Goal: Task Accomplishment & Management: Manage account settings

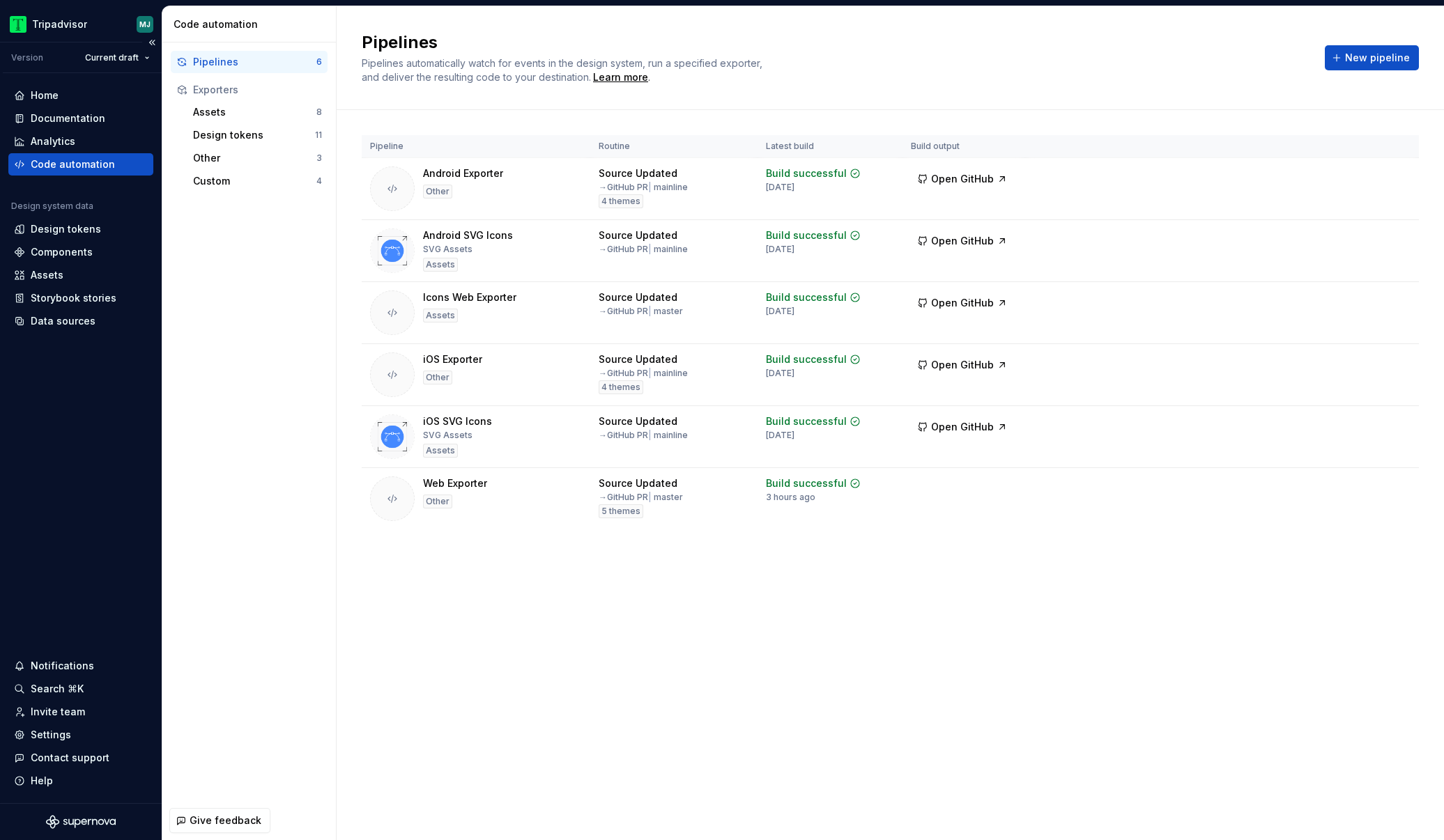
click at [75, 603] on div "Home Documentation Analytics Code automation Design system data Design tokens C…" at bounding box center [81, 438] width 162 height 730
click at [1357, 491] on span "Run" at bounding box center [1360, 486] width 19 height 14
click at [1366, 476] on button "Run" at bounding box center [1356, 486] width 49 height 25
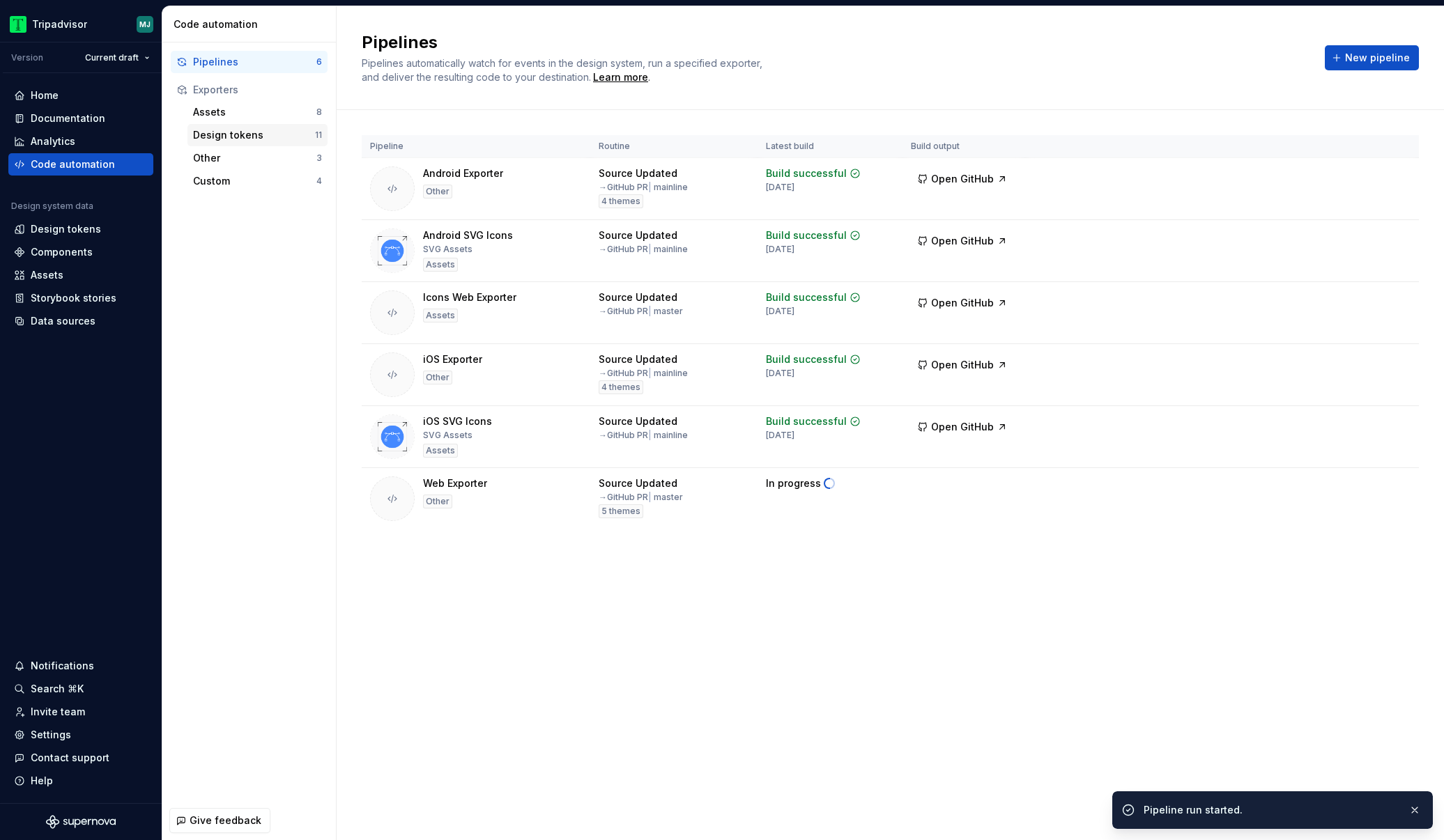
click at [283, 131] on div "Design tokens" at bounding box center [254, 136] width 122 height 14
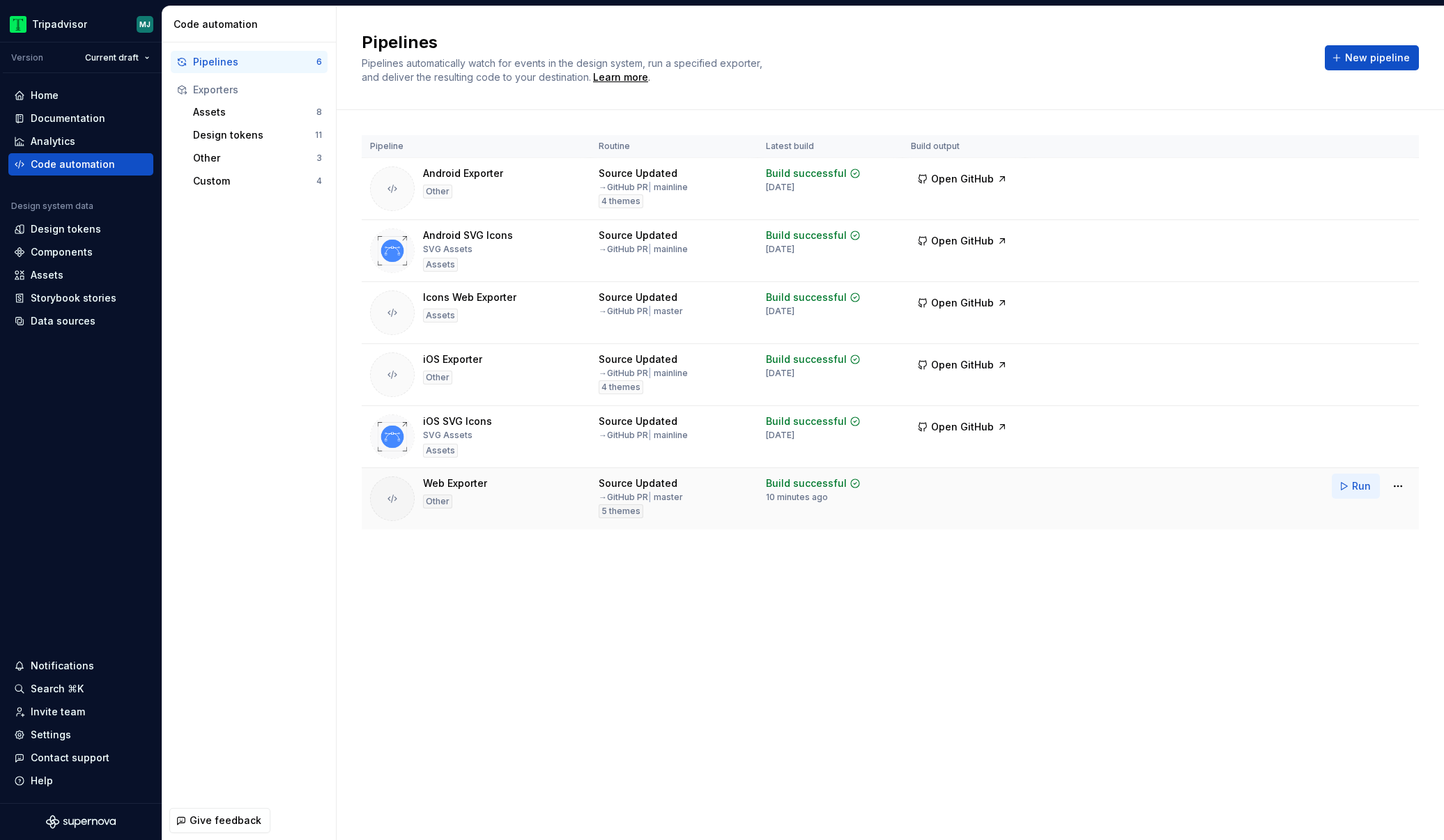
click at [1349, 485] on button "Run" at bounding box center [1356, 486] width 49 height 25
click at [1366, 482] on span "Run" at bounding box center [1360, 486] width 19 height 14
click at [1339, 490] on button "Run" at bounding box center [1356, 486] width 49 height 25
click at [1333, 491] on button "Run" at bounding box center [1356, 486] width 49 height 25
click at [1341, 490] on button "Run" at bounding box center [1356, 486] width 49 height 25
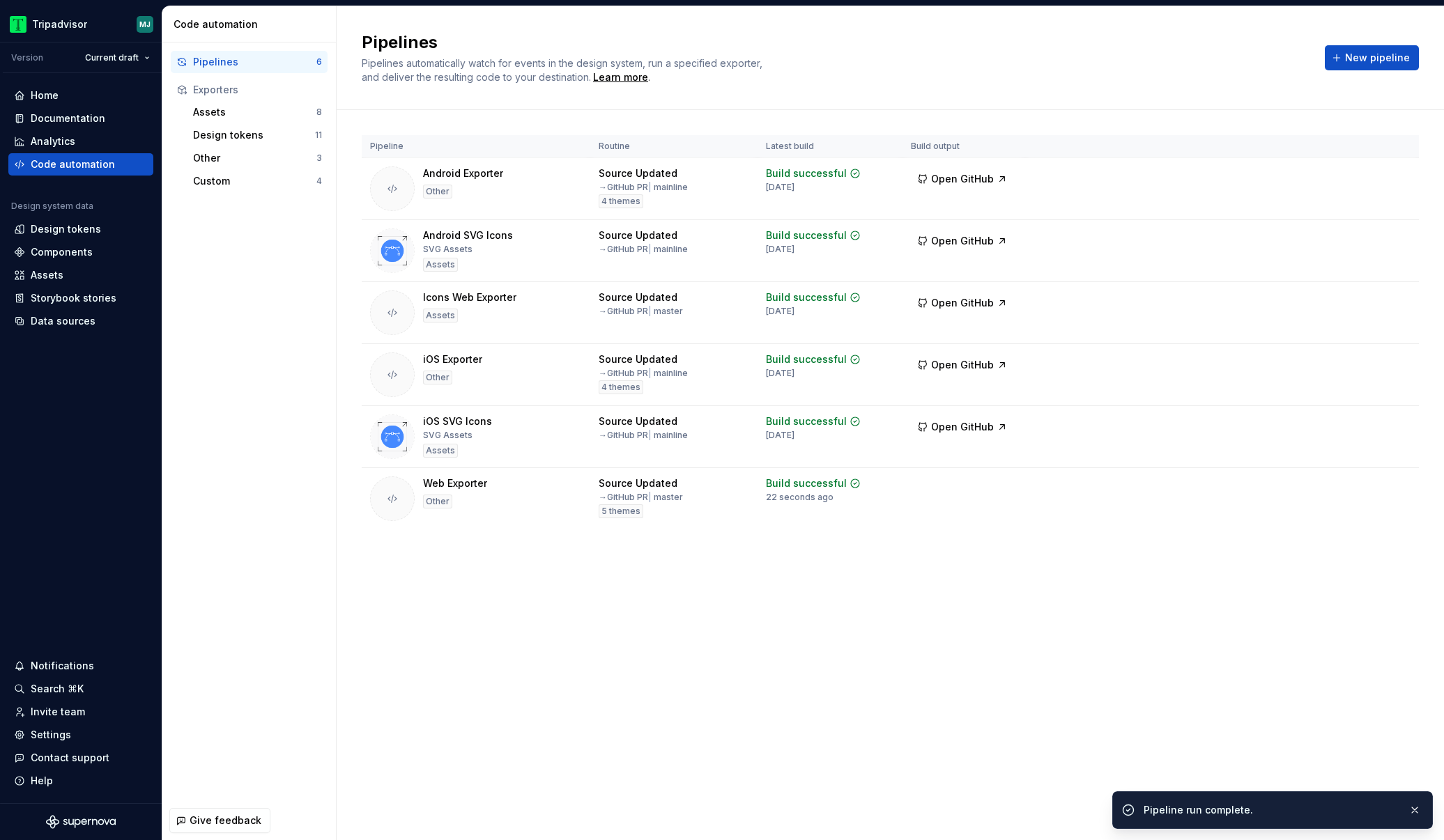
click at [1395, 488] on html "Tripadvisor MJ Version Current draft Home Documentation Analytics Code automati…" at bounding box center [722, 420] width 1444 height 840
click at [1360, 514] on div "Edit pipeline" at bounding box center [1379, 517] width 120 height 14
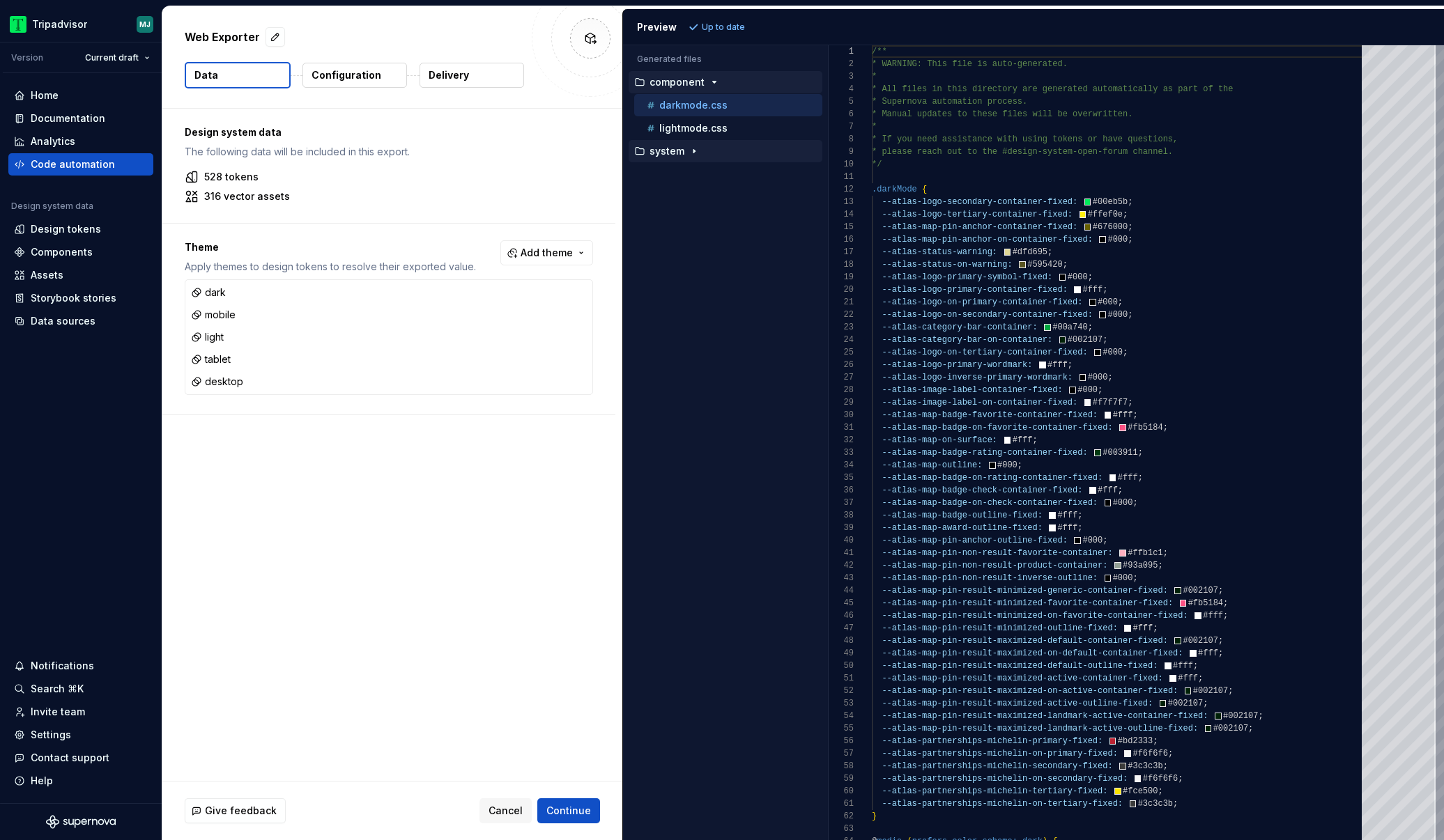
click at [696, 150] on icon "button" at bounding box center [694, 151] width 11 height 11
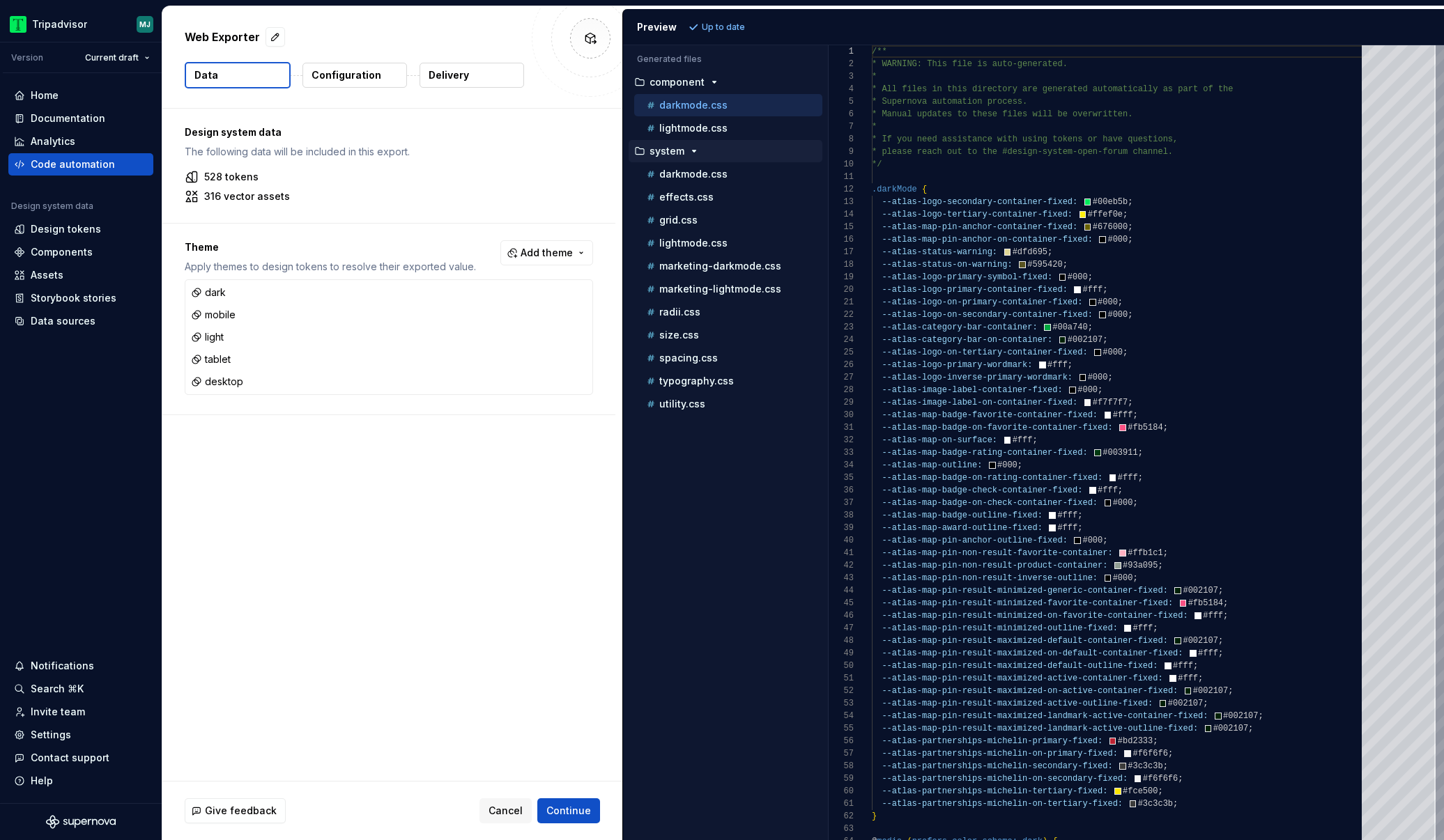
click at [706, 110] on p "darkmode.css" at bounding box center [693, 105] width 68 height 11
click at [711, 135] on button "lightmode.css" at bounding box center [728, 128] width 188 height 15
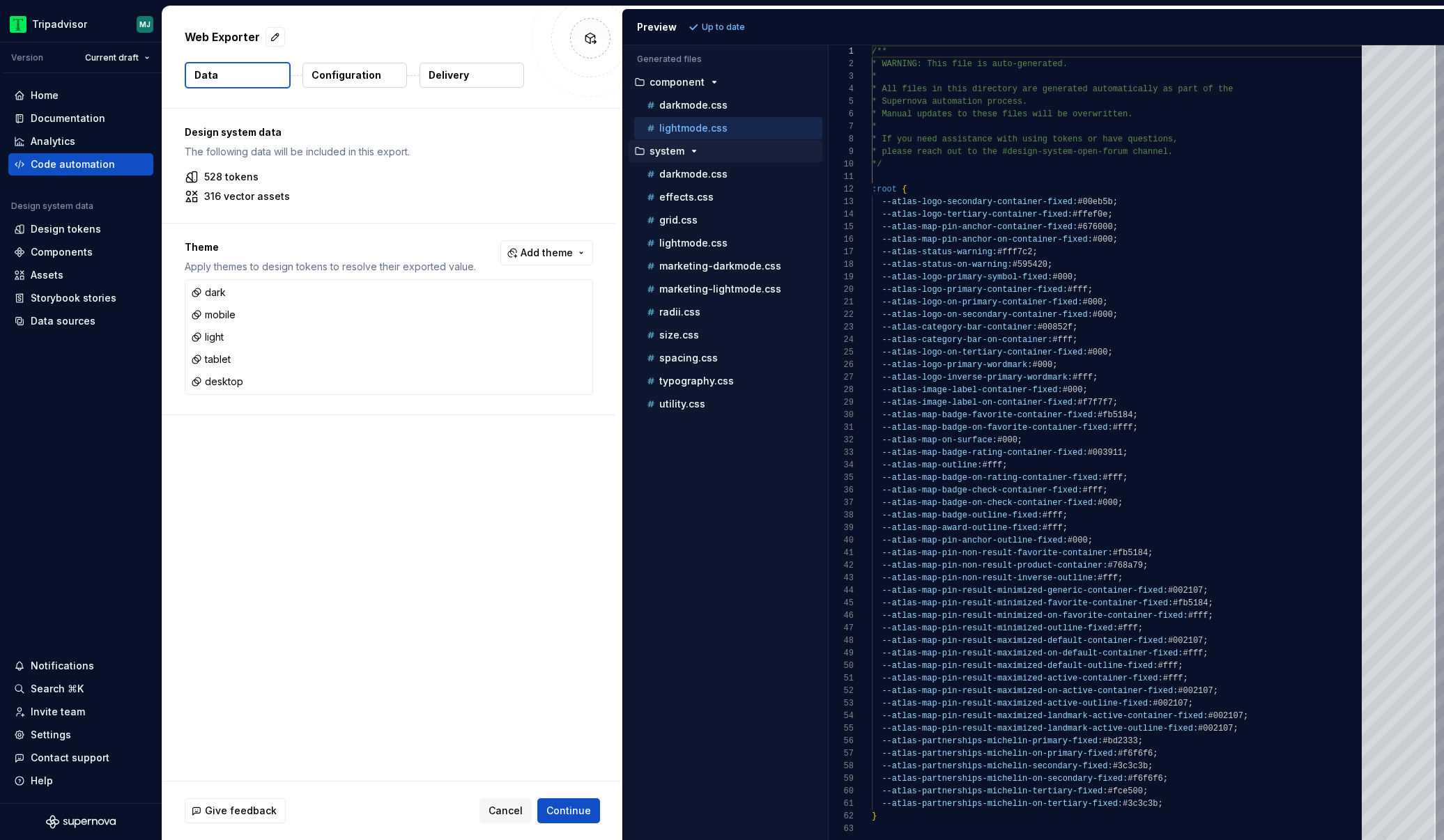
scroll to position [126, 0]
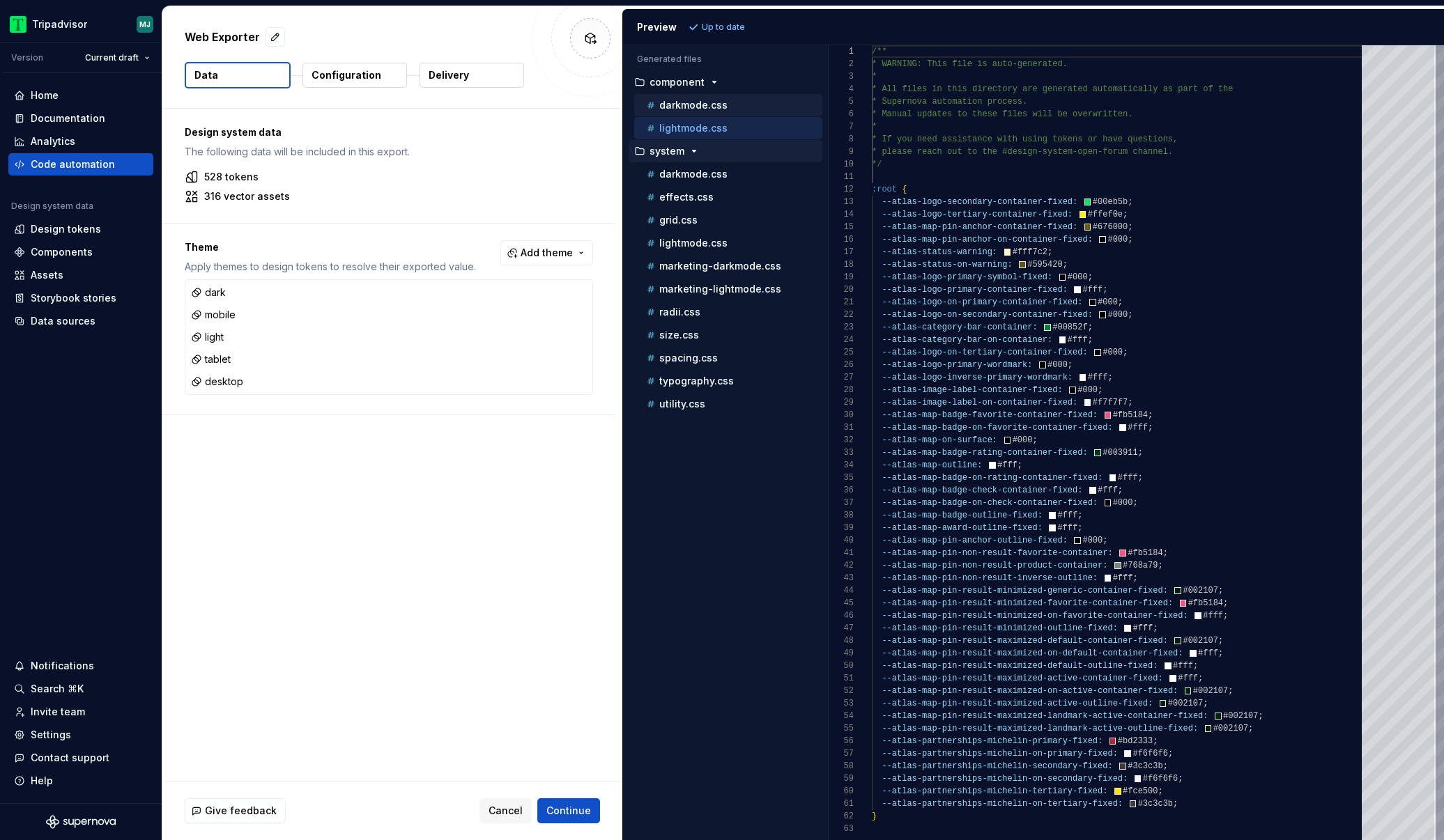
click at [712, 111] on div "darkmode.css" at bounding box center [732, 105] width 178 height 14
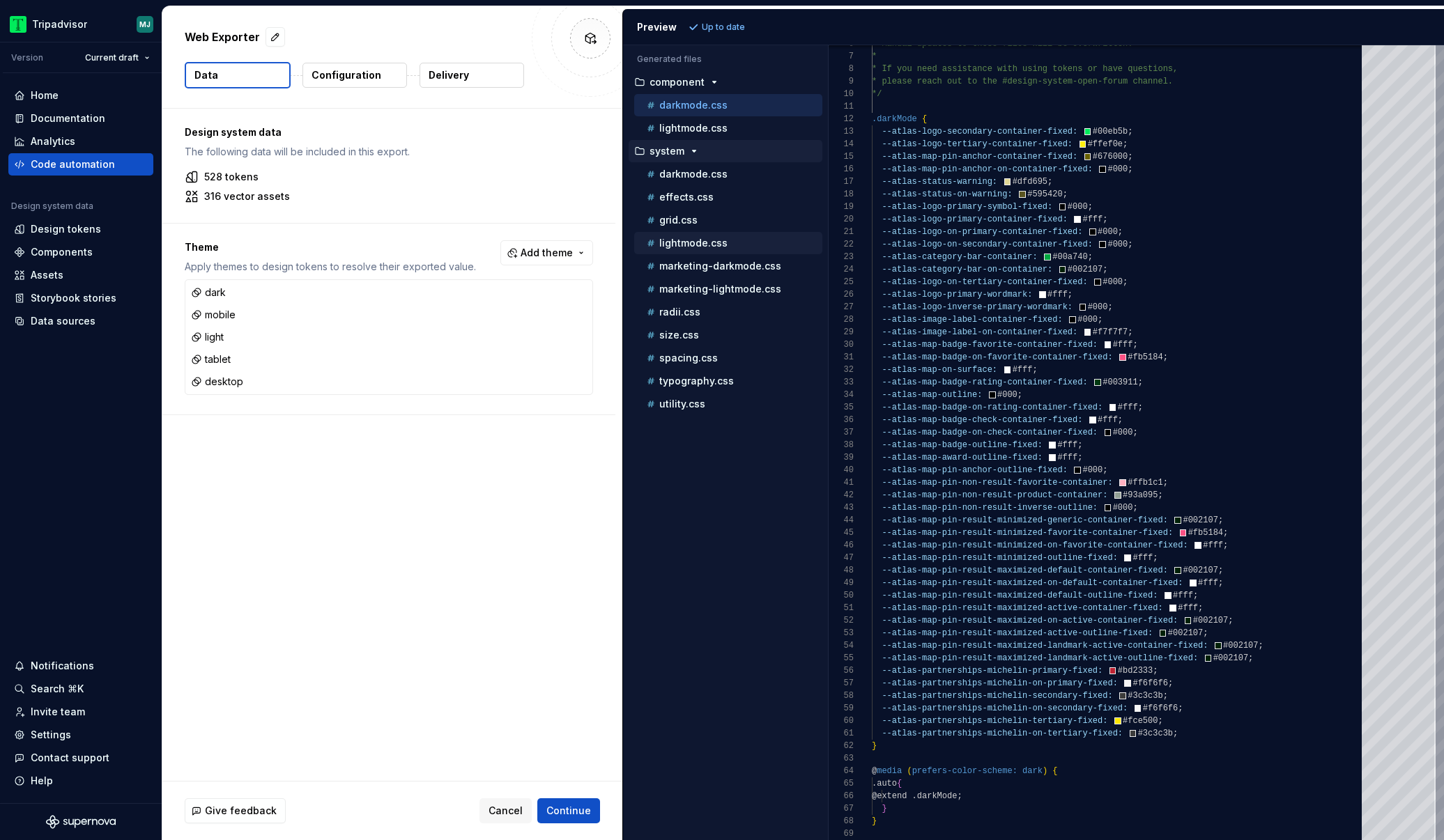
click at [724, 246] on p "lightmode.css" at bounding box center [693, 243] width 68 height 11
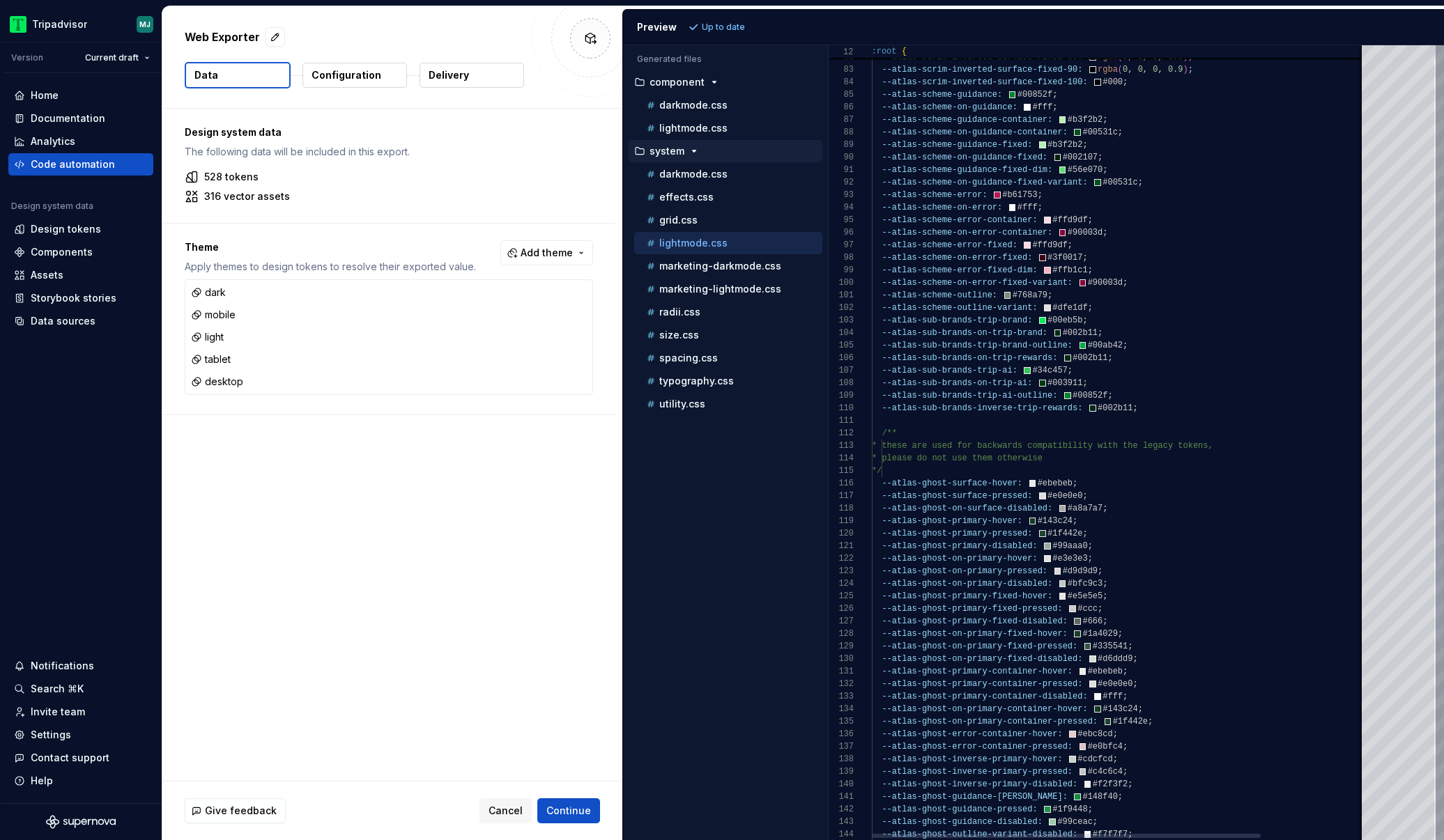
type textarea "**********"
click at [1021, 553] on div "--atlas-scrim-inverted-surface-fixed-70: rgba ( 0 , 0 , 0 , 0.7 ) ; --atlas-scr…" at bounding box center [1185, 236] width 627 height 2403
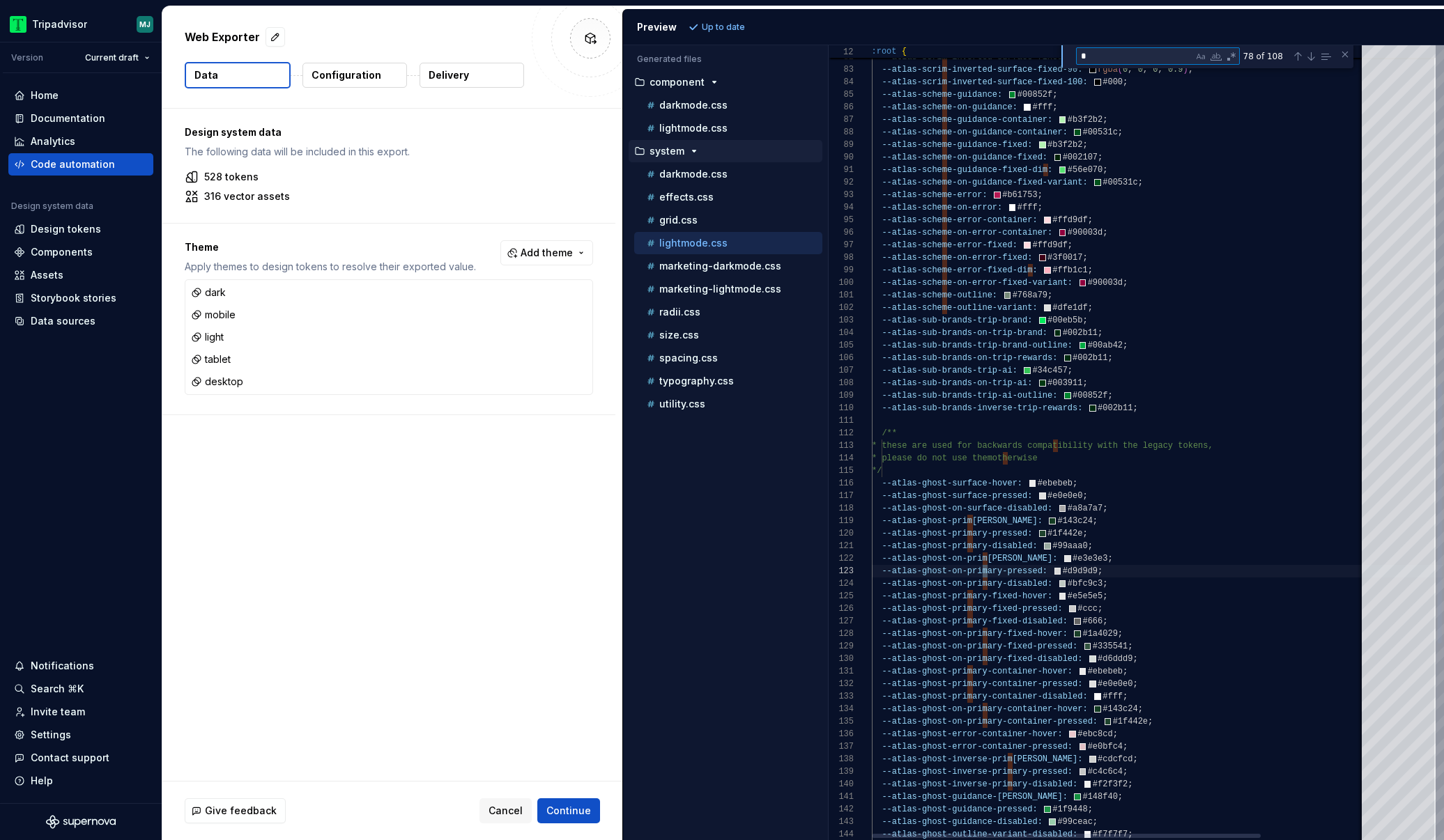
scroll to position [13, 116]
type textarea "******"
click at [52, 172] on div "Code automation" at bounding box center [80, 164] width 145 height 22
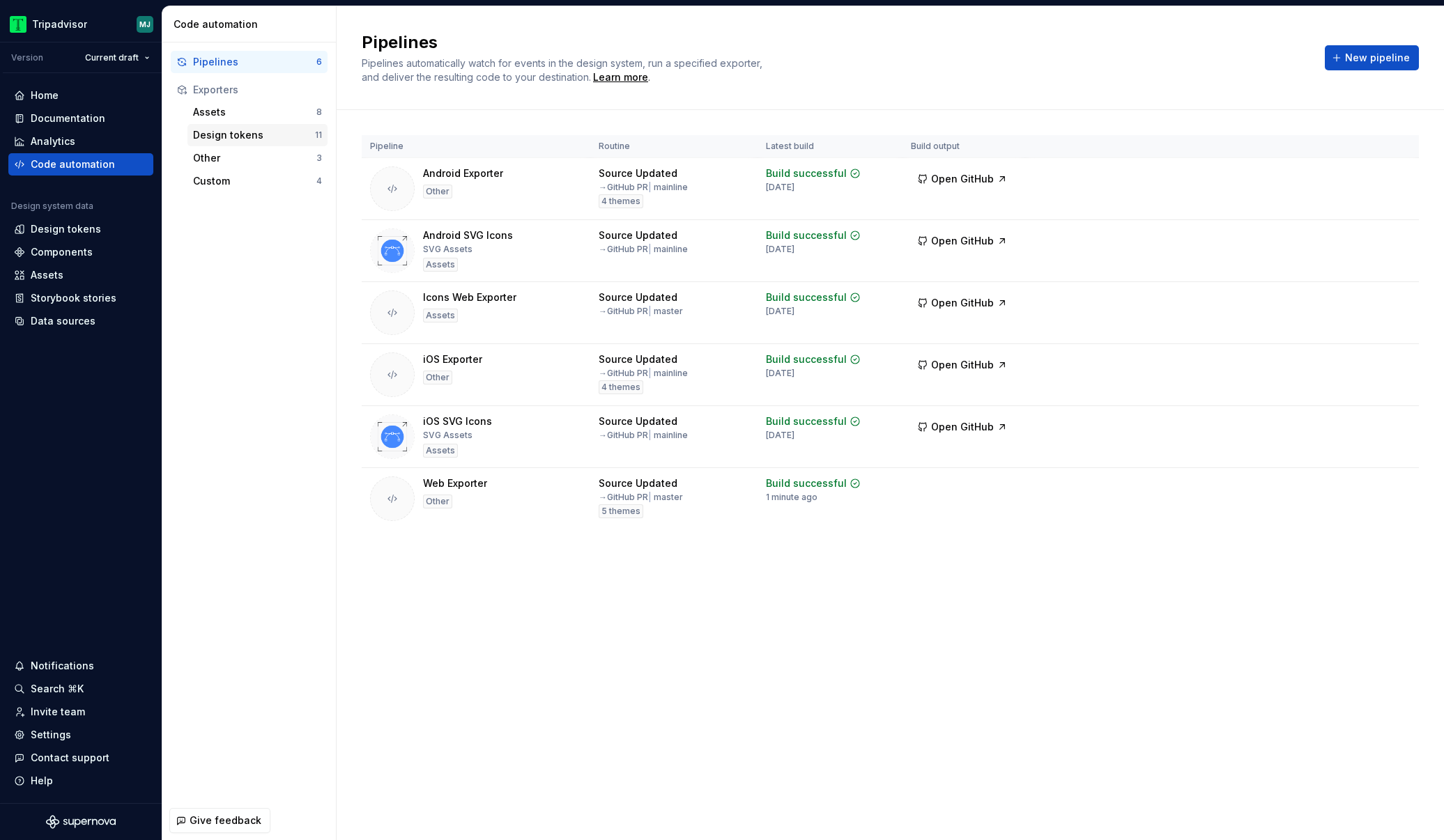
click at [235, 135] on div "Design tokens" at bounding box center [254, 136] width 122 height 14
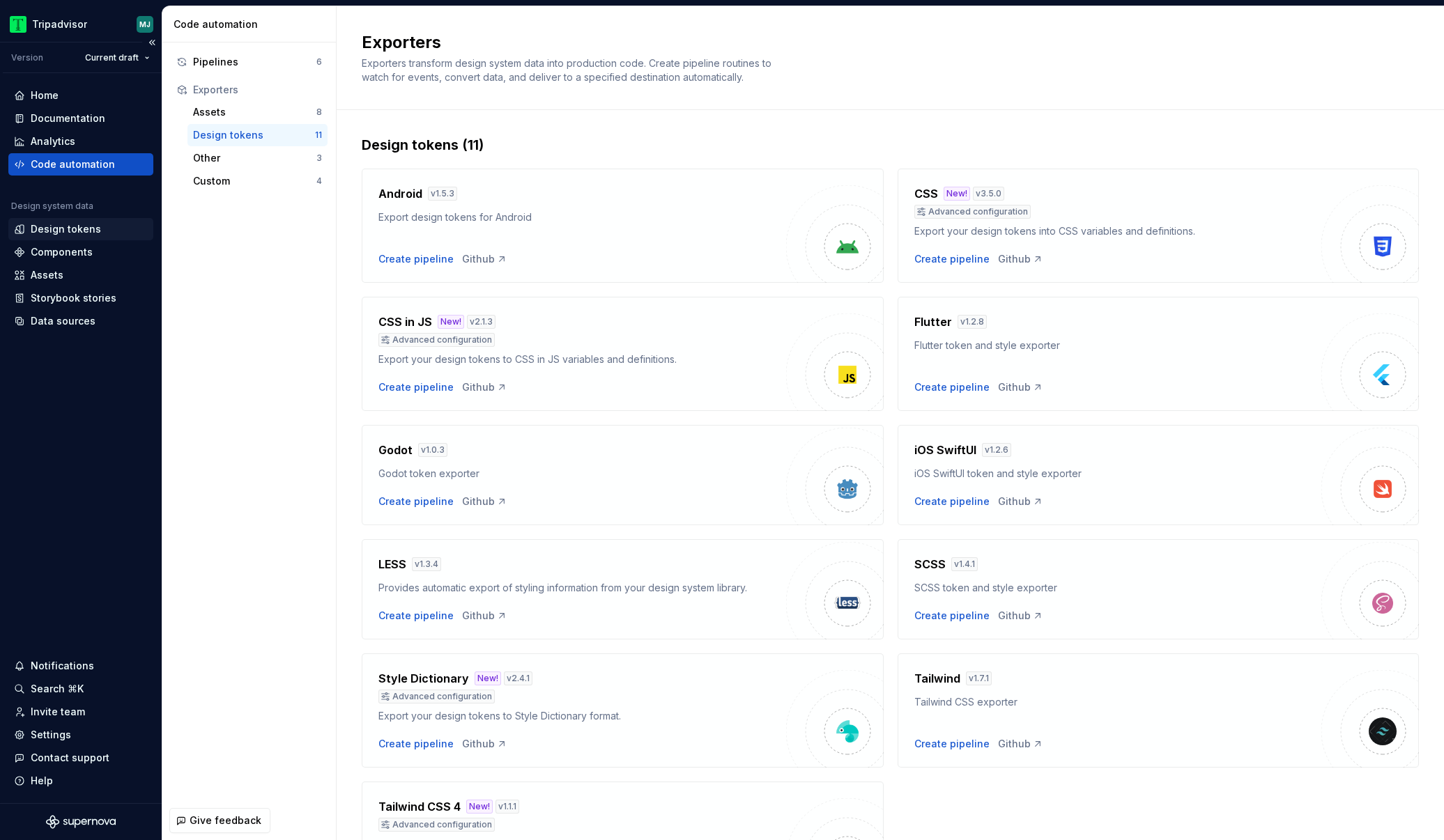
click at [66, 239] on div "Design tokens" at bounding box center [80, 229] width 145 height 22
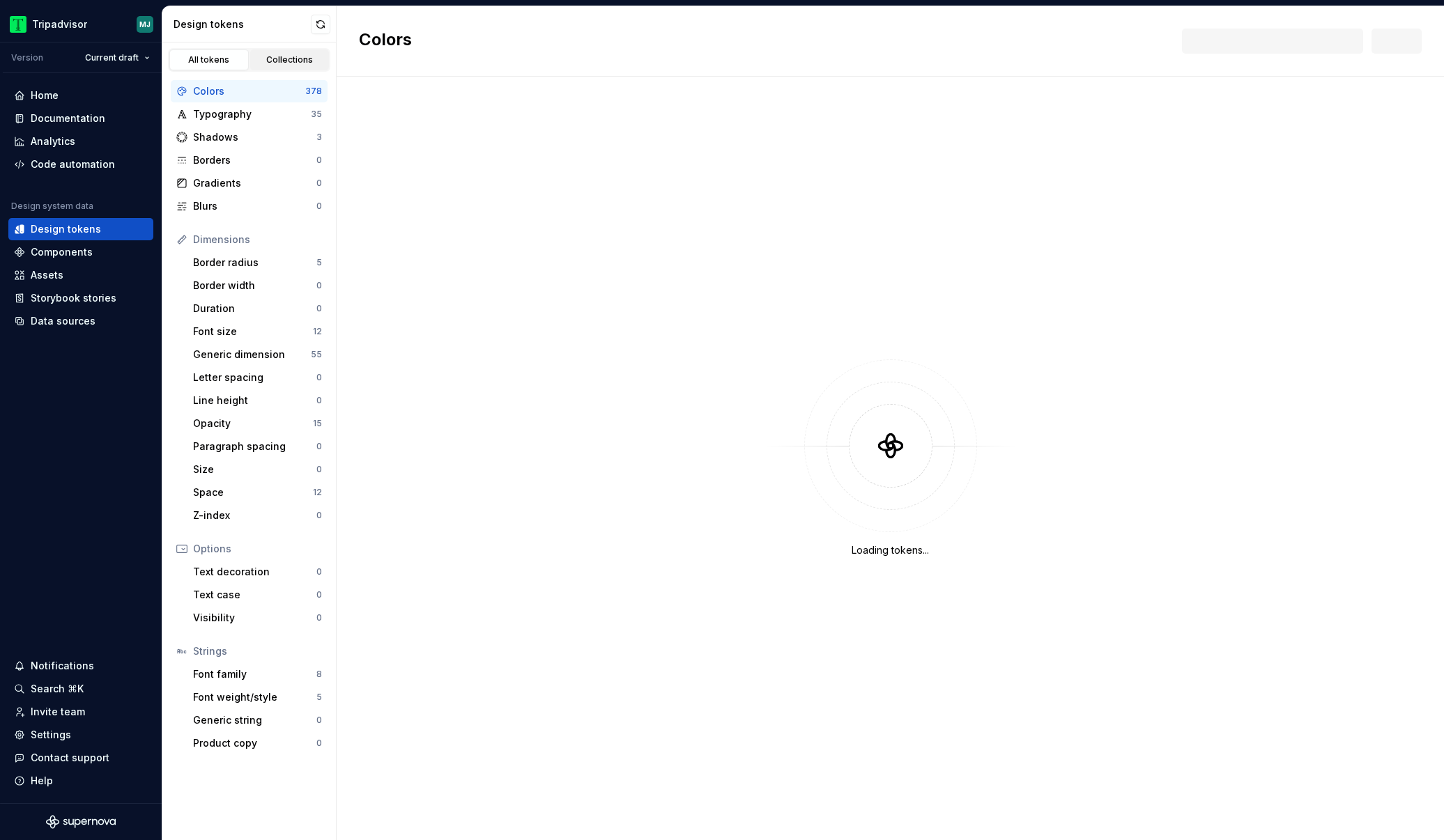
click at [273, 66] on link "Collections" at bounding box center [289, 59] width 79 height 21
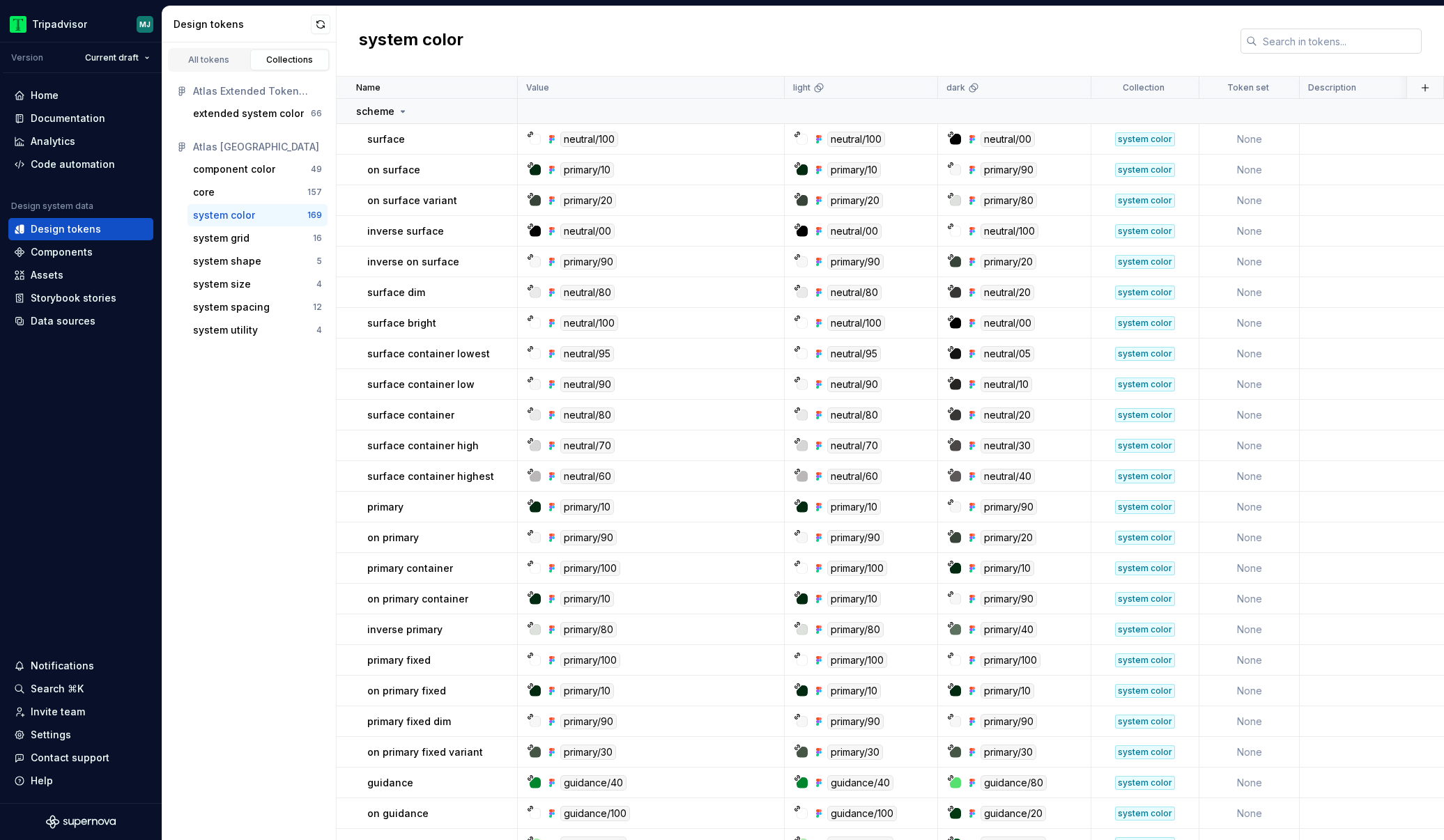
click at [1287, 38] on input "text" at bounding box center [1339, 41] width 164 height 25
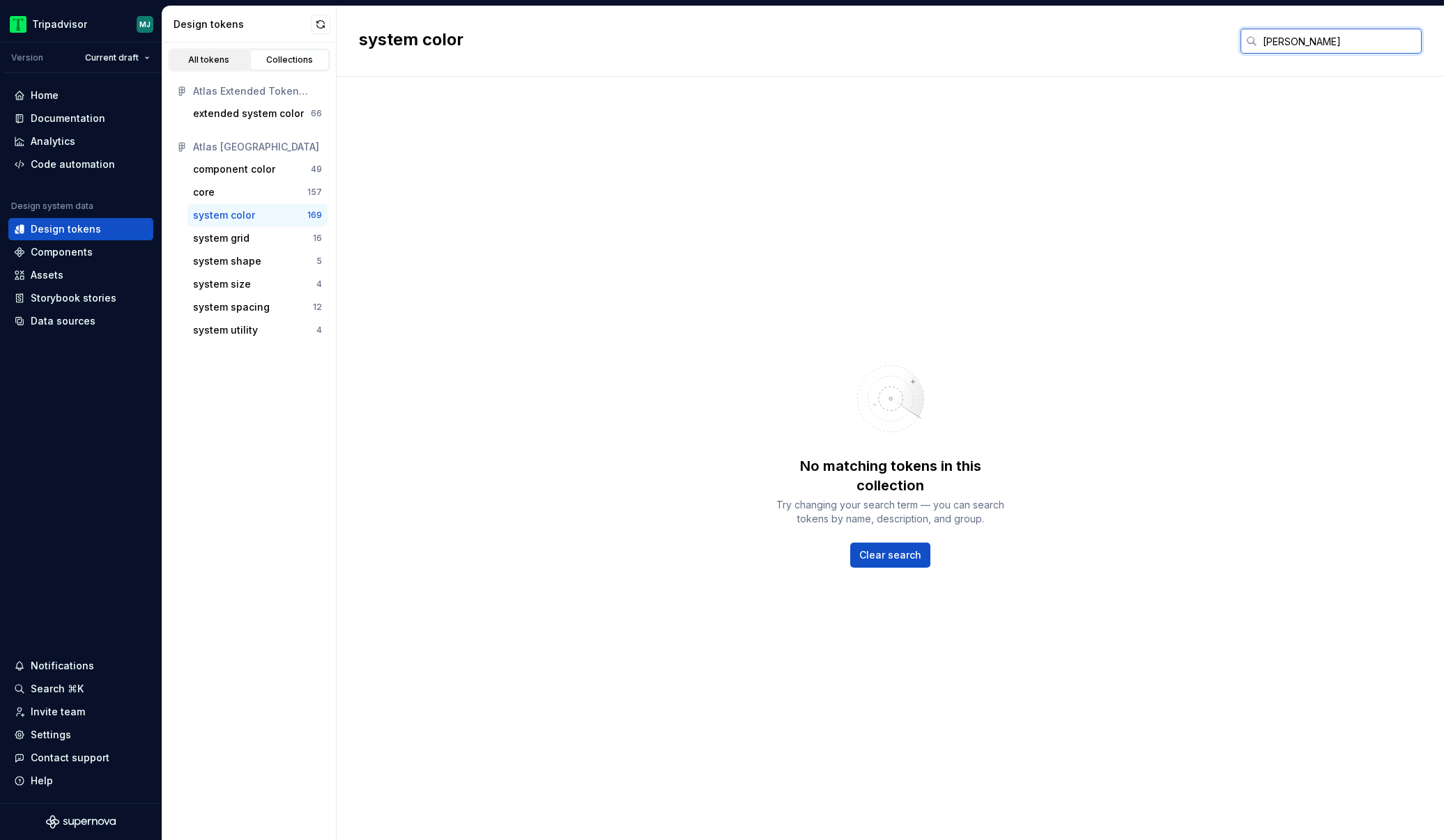
type input "[PERSON_NAME]"
click at [212, 58] on div "All tokens" at bounding box center [209, 59] width 70 height 11
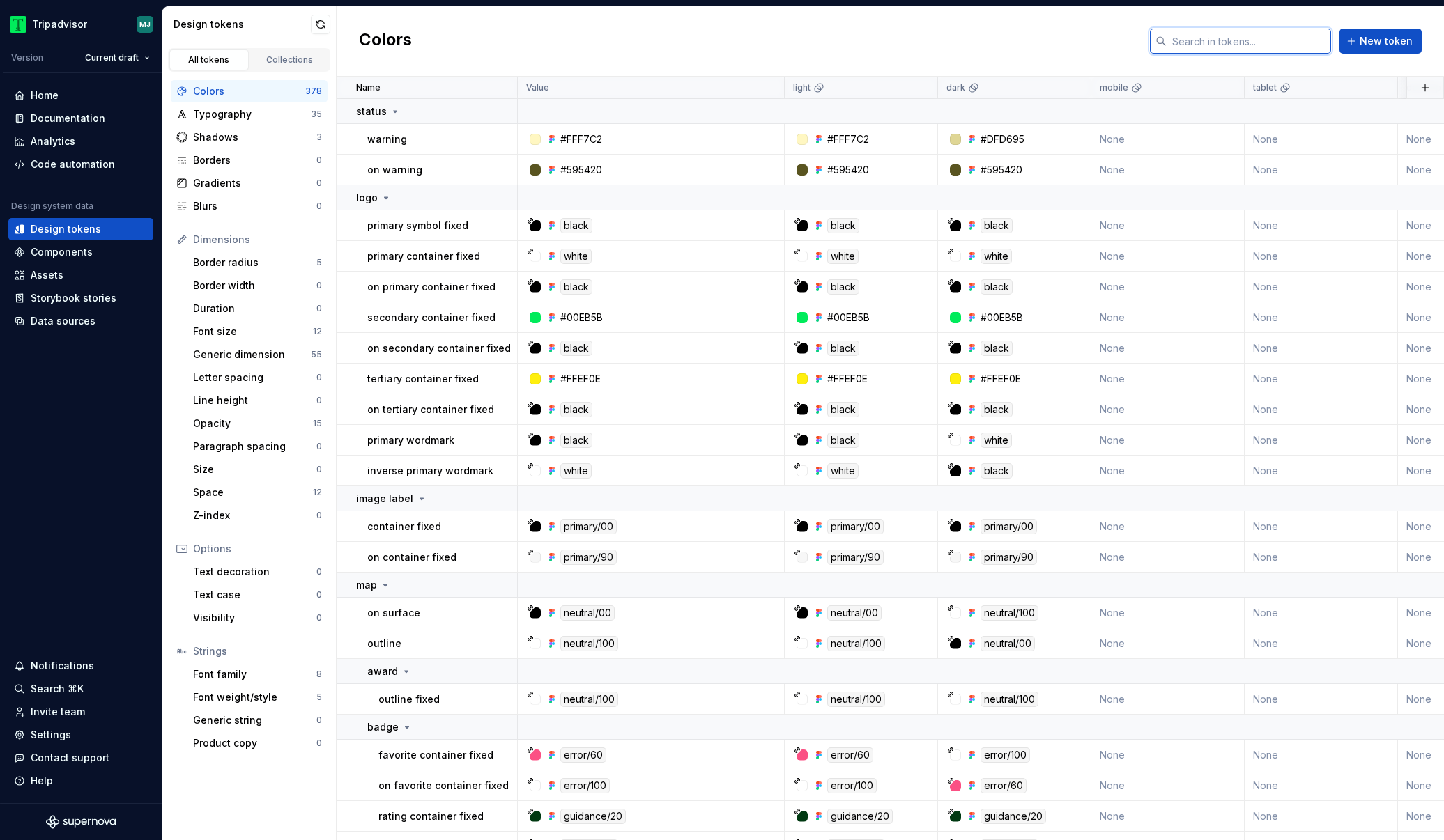
click at [1251, 45] on input "text" at bounding box center [1248, 41] width 164 height 25
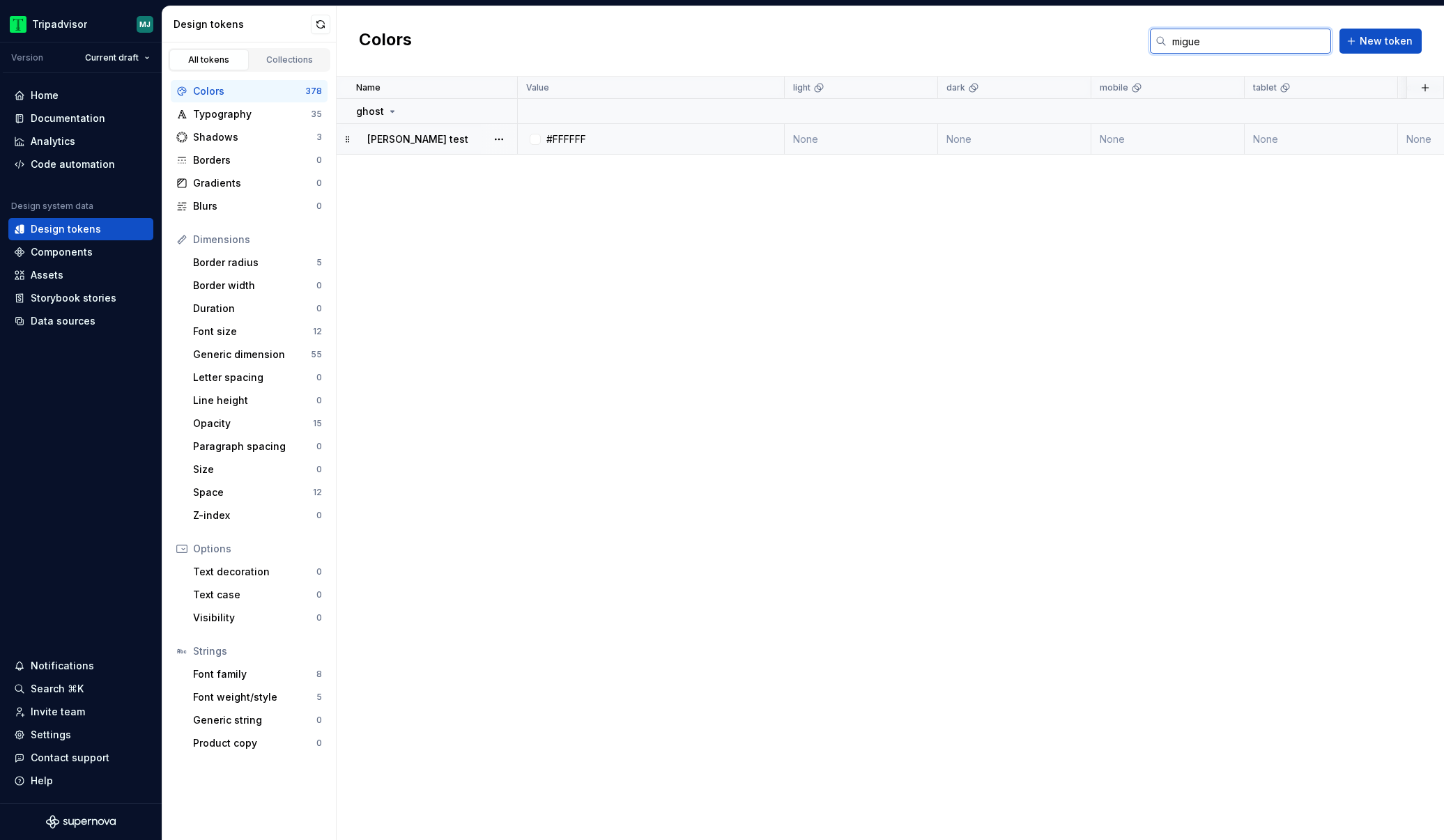
type input "migue"
click at [870, 144] on td "None" at bounding box center [861, 139] width 154 height 31
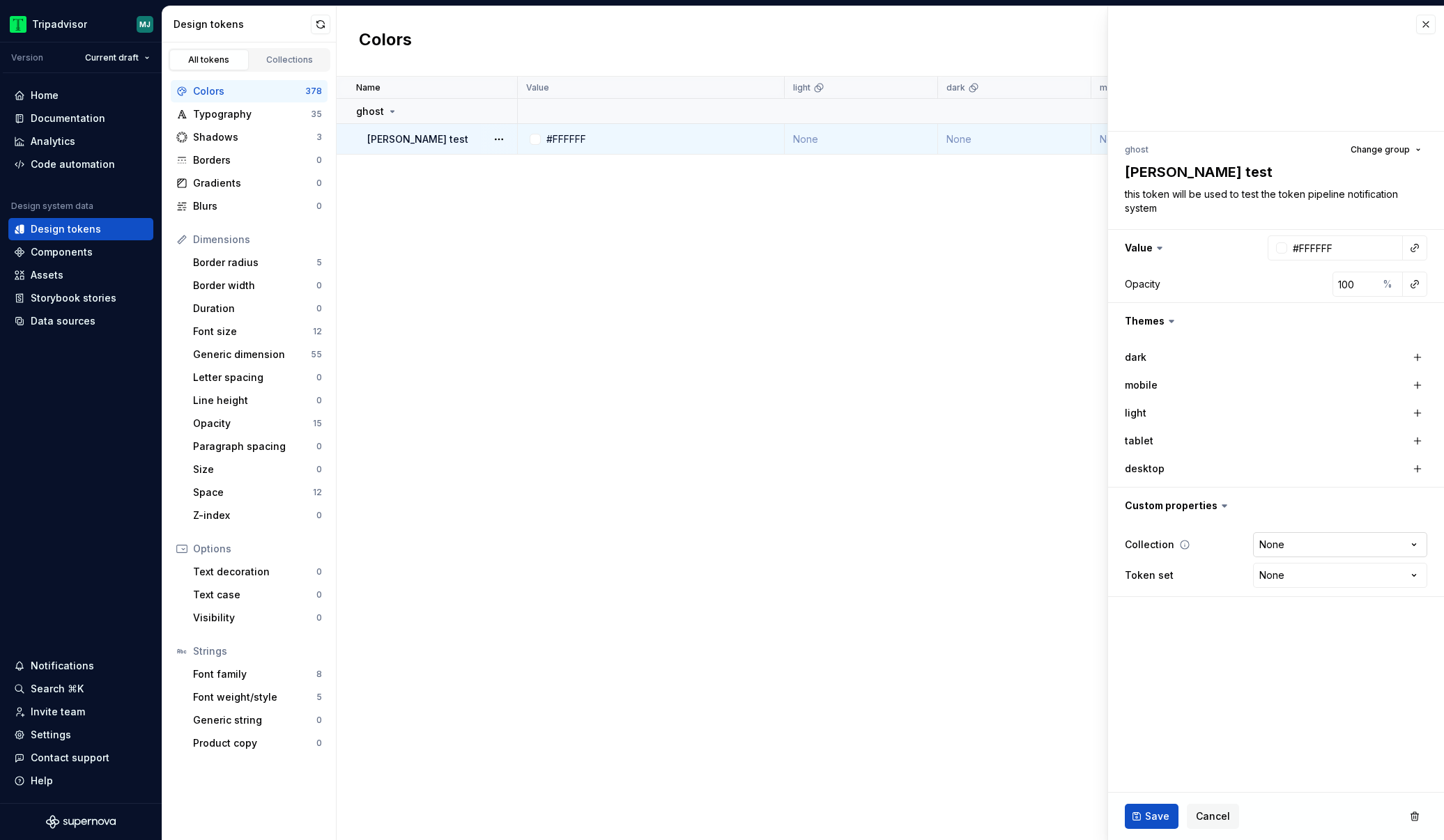
click at [1343, 543] on html "Tripadvisor MJ Version Current draft Home Documentation Analytics Code automati…" at bounding box center [722, 420] width 1444 height 840
click at [771, 399] on html "Tripadvisor MJ Version Current draft Home Documentation Analytics Code automati…" at bounding box center [722, 420] width 1444 height 840
click at [291, 55] on div "Collections" at bounding box center [290, 59] width 70 height 11
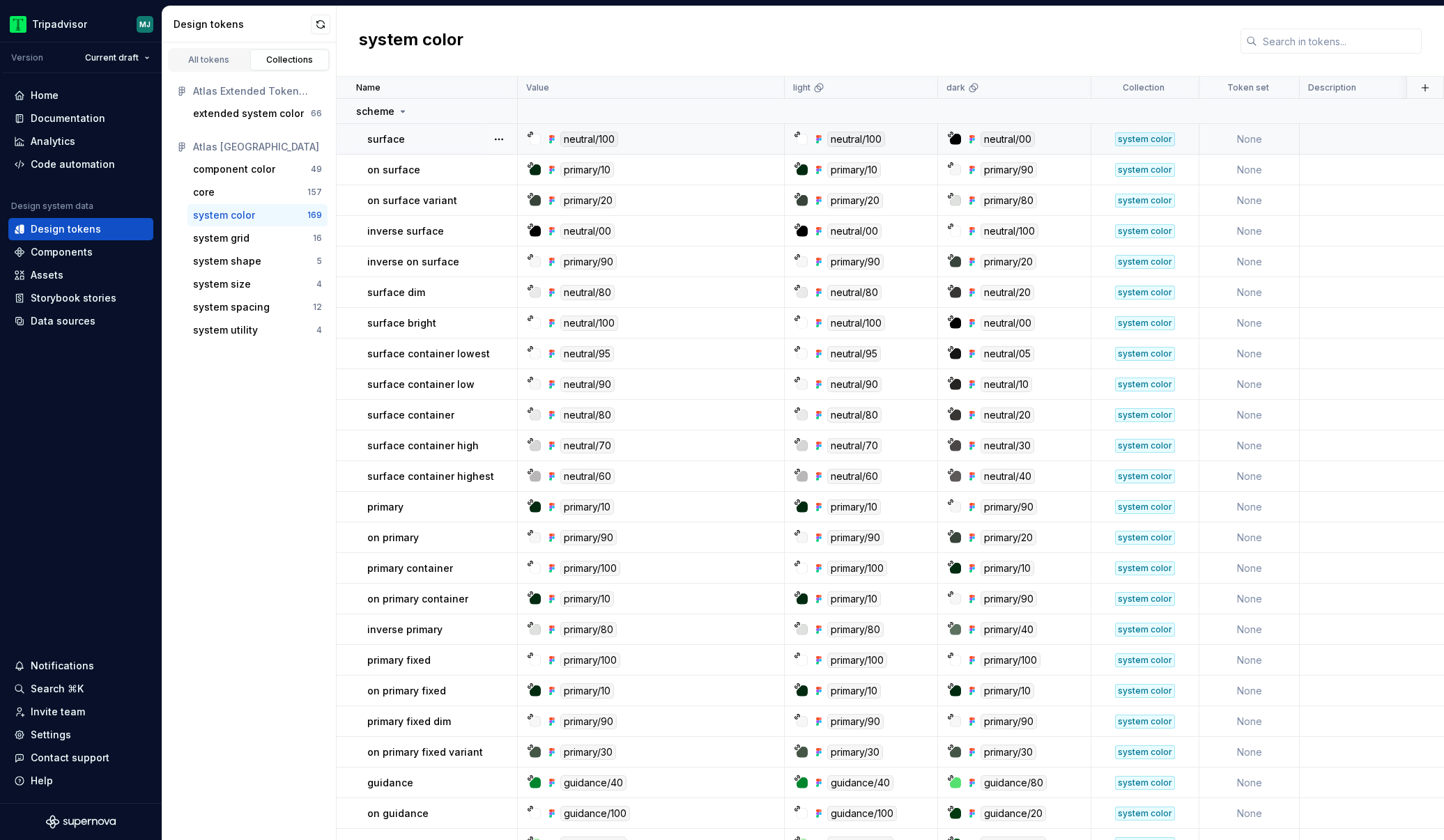
click at [416, 150] on td "surface" at bounding box center [428, 139] width 182 height 31
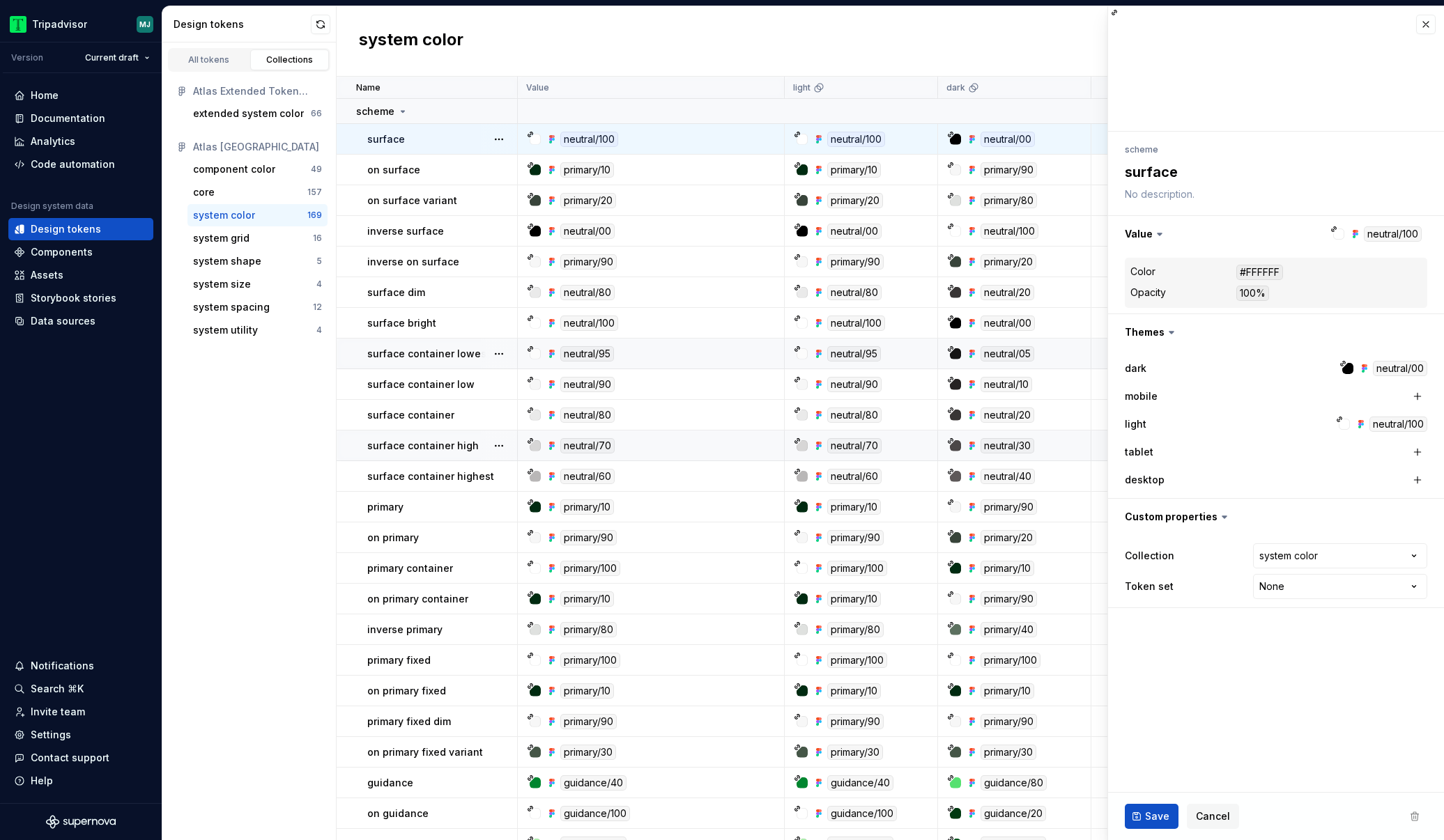
type textarea "*"
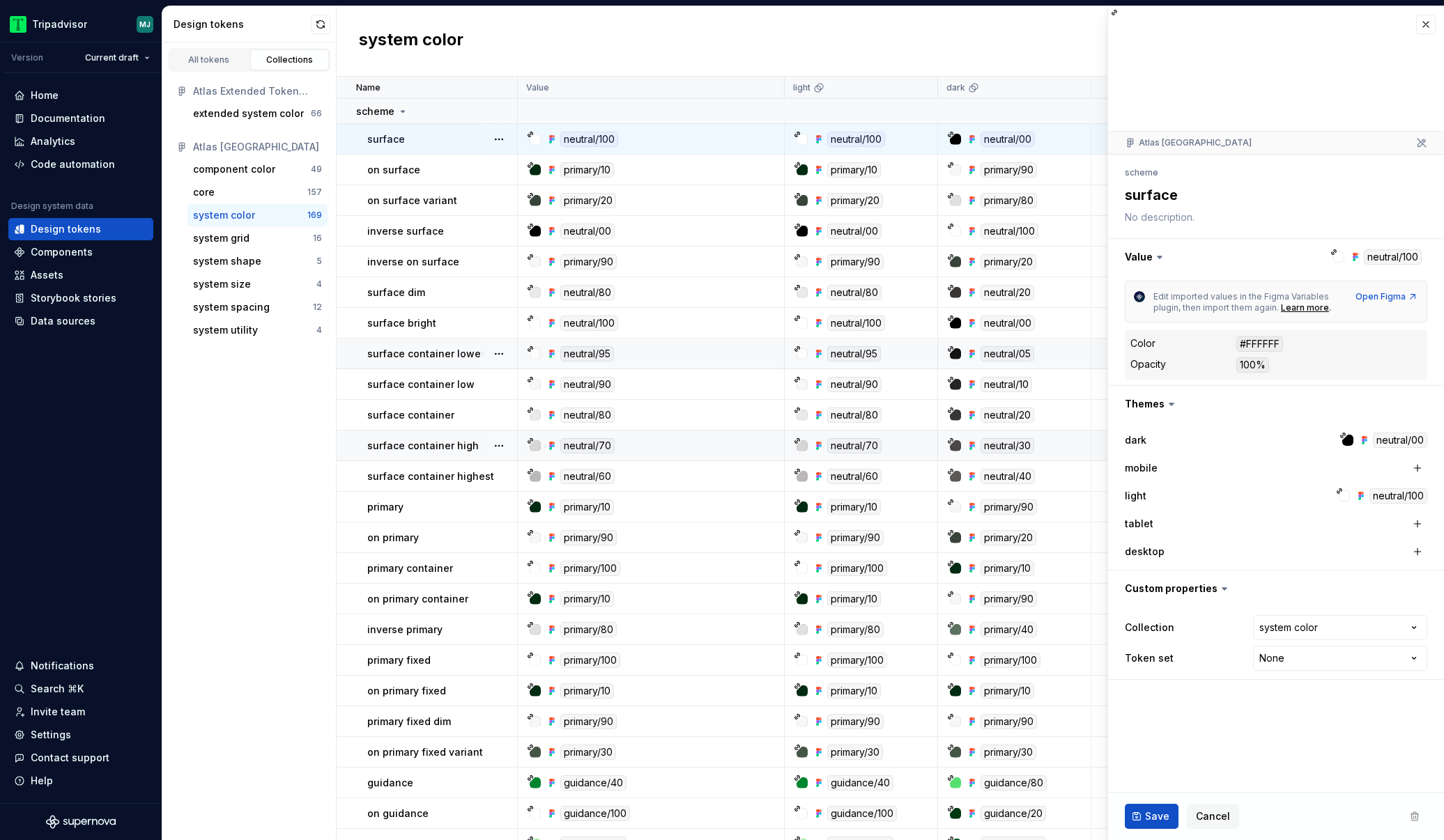
click at [208, 49] on div "All tokens Collections" at bounding box center [249, 60] width 163 height 23
click at [207, 57] on div "All tokens" at bounding box center [209, 59] width 70 height 11
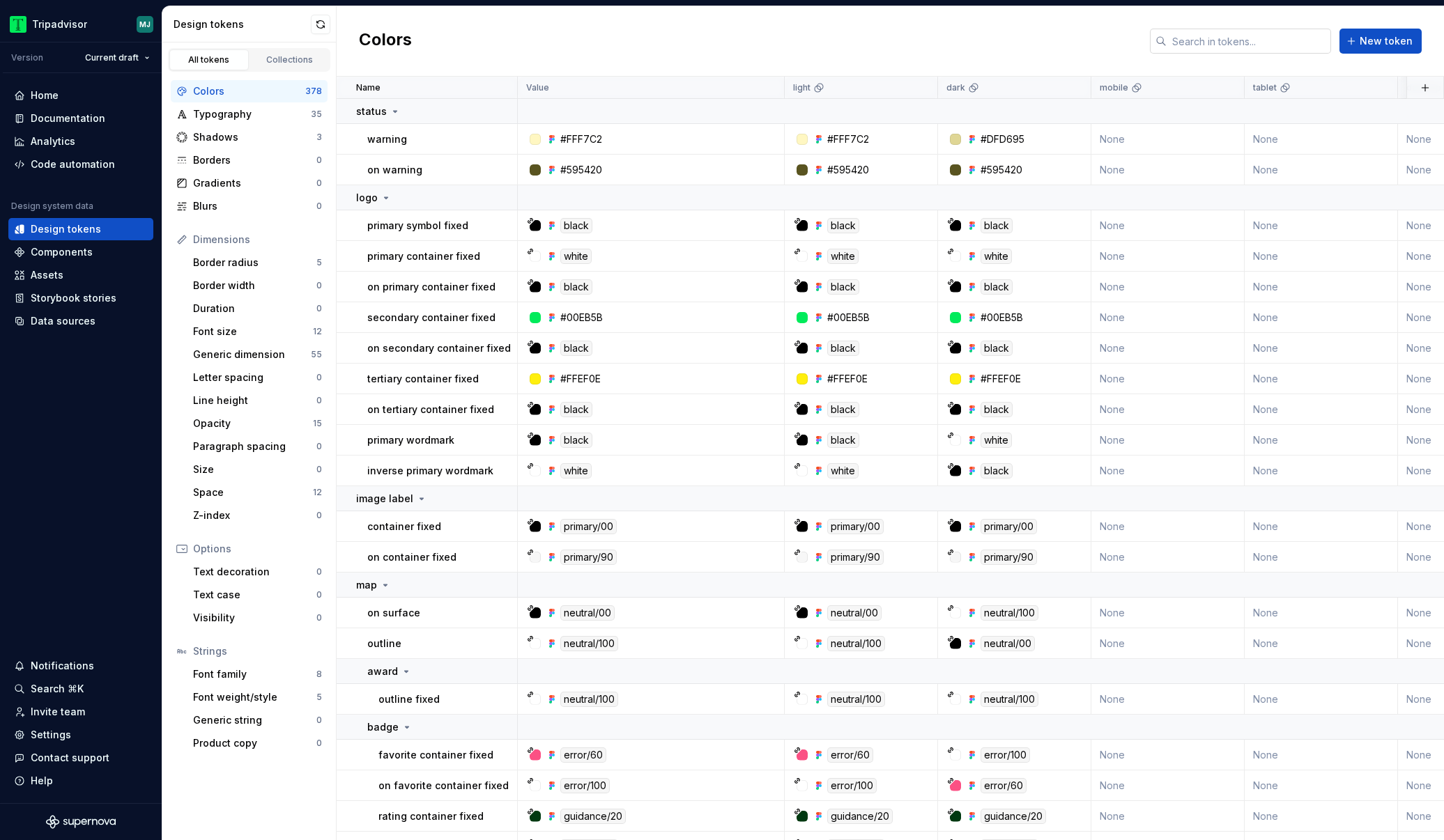
click at [1218, 32] on input "text" at bounding box center [1248, 41] width 164 height 25
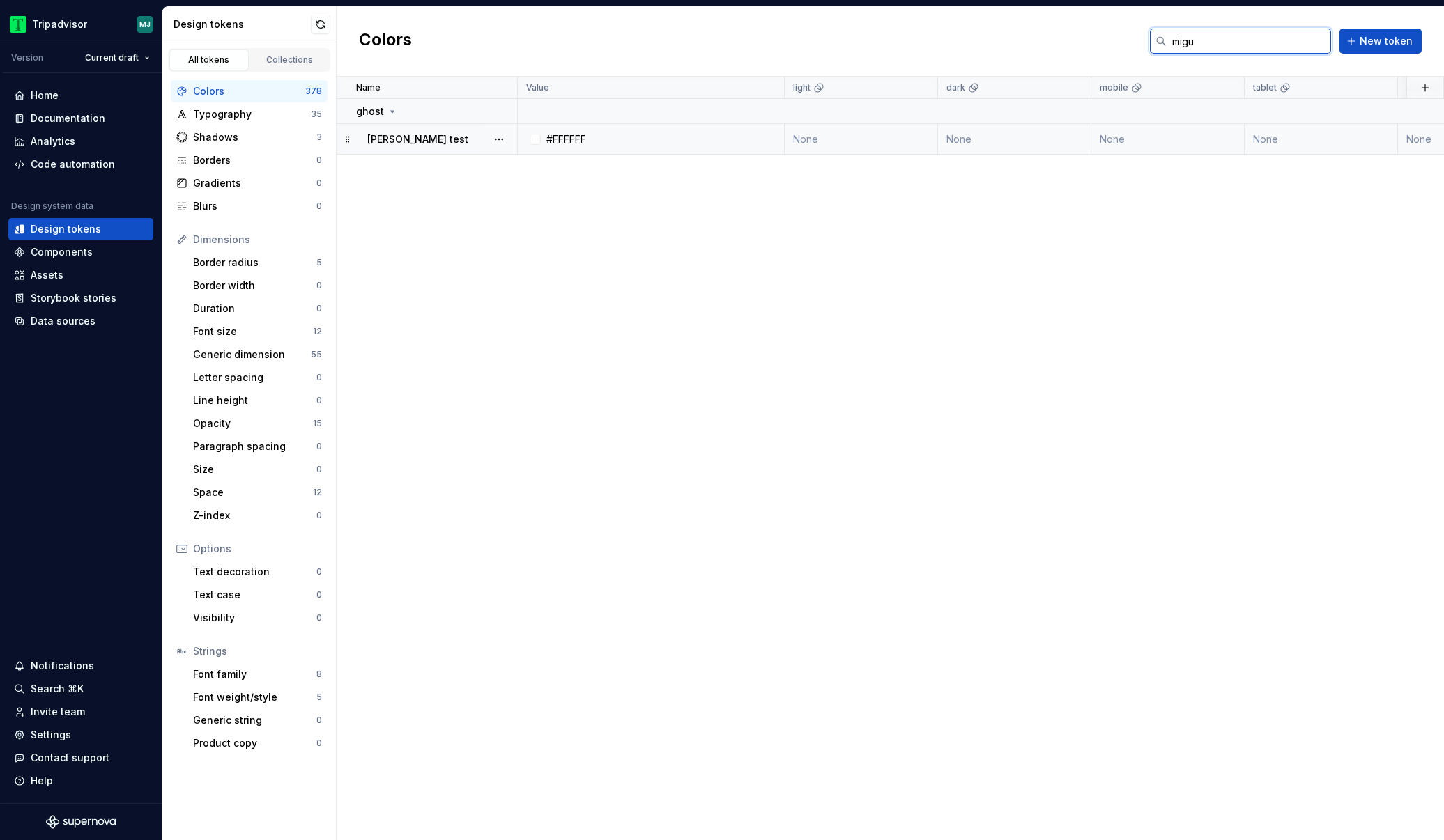
type input "migu"
click at [895, 132] on td "None" at bounding box center [861, 139] width 154 height 31
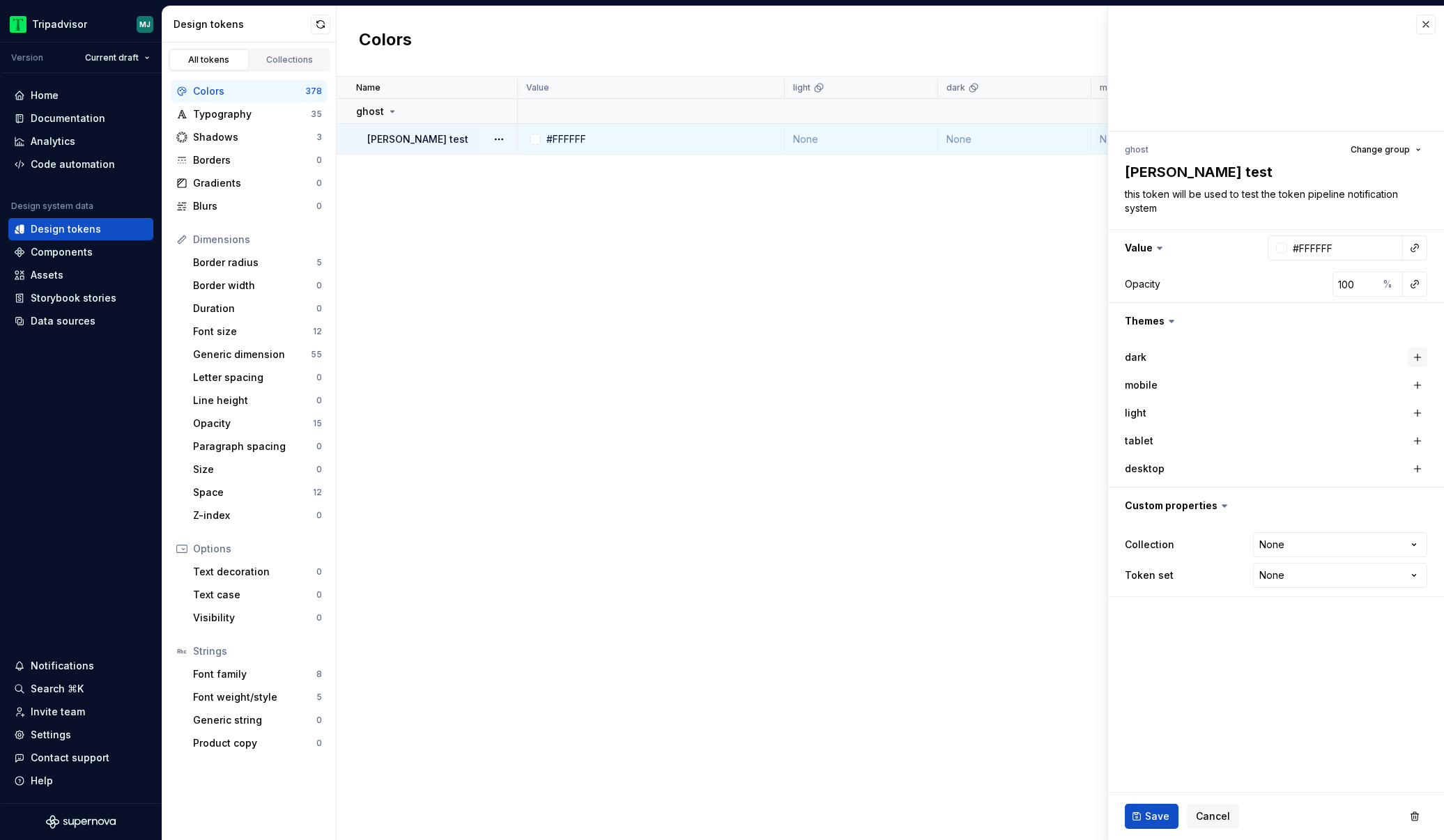
click at [1407, 353] on span at bounding box center [1417, 358] width 20 height 20
click at [1413, 358] on button "button" at bounding box center [1417, 358] width 20 height 20
click at [1428, 412] on div "dark #FFFFFF mobile light tablet desktop" at bounding box center [1276, 413] width 336 height 147
click at [1421, 412] on button "button" at bounding box center [1417, 413] width 20 height 20
type textarea "*"
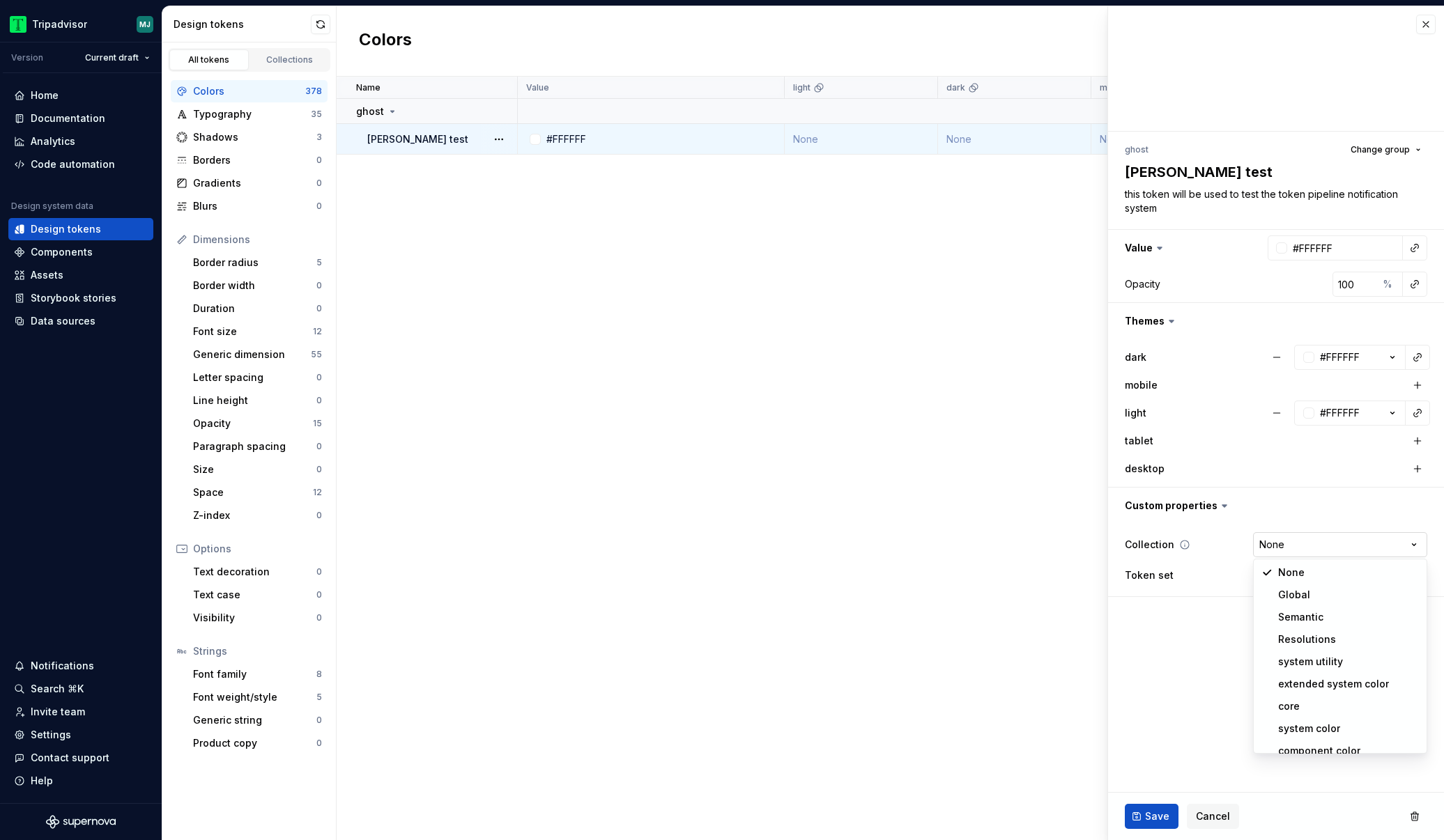
click at [1341, 544] on html "Tripadvisor MJ Version Current draft Home Documentation Analytics Code automati…" at bounding box center [722, 420] width 1444 height 840
select select "**********"
type textarea "*"
click at [1323, 581] on html "Tripadvisor MJ Version Current draft Home Documentation Analytics Code automati…" at bounding box center [722, 420] width 1444 height 840
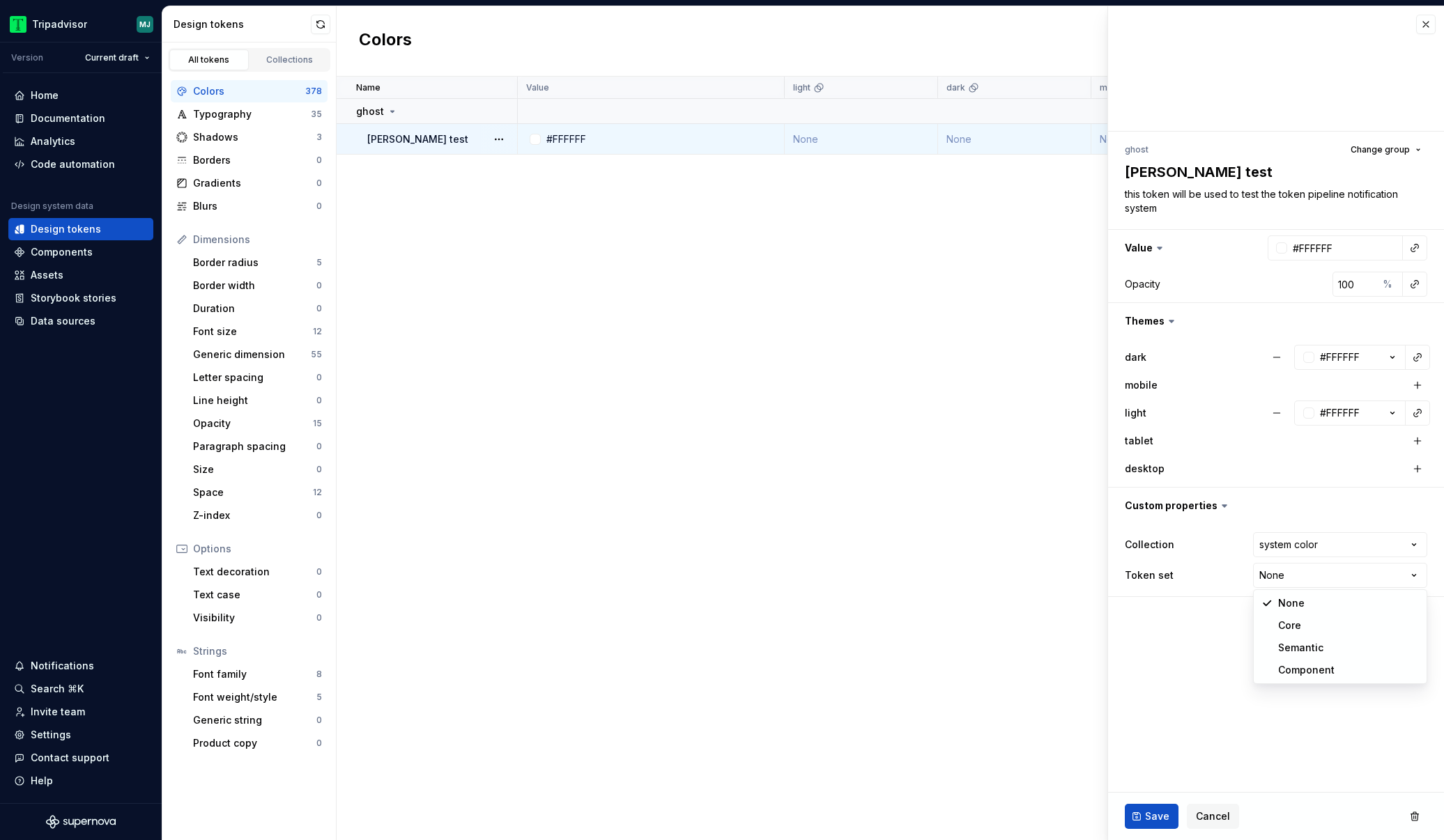
select select "**********"
click at [1165, 807] on button "Save" at bounding box center [1151, 817] width 54 height 25
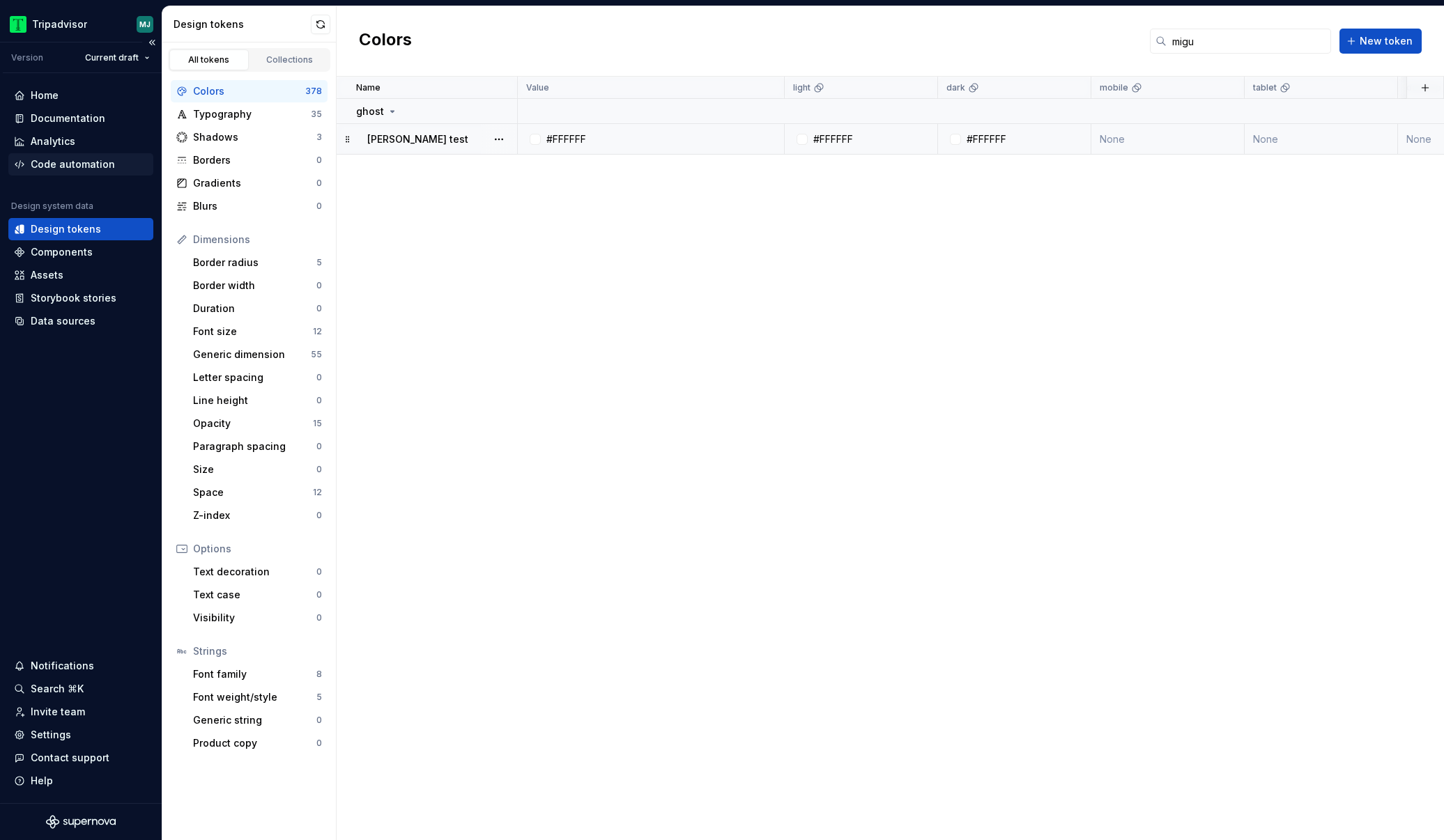
click at [79, 168] on div "Code automation" at bounding box center [73, 164] width 84 height 14
click at [753, 230] on div "Name Value light dark mobile tablet desktop Collection Token set Description La…" at bounding box center [890, 458] width 1107 height 764
click at [735, 147] on td "#FFFFFF" at bounding box center [651, 139] width 267 height 31
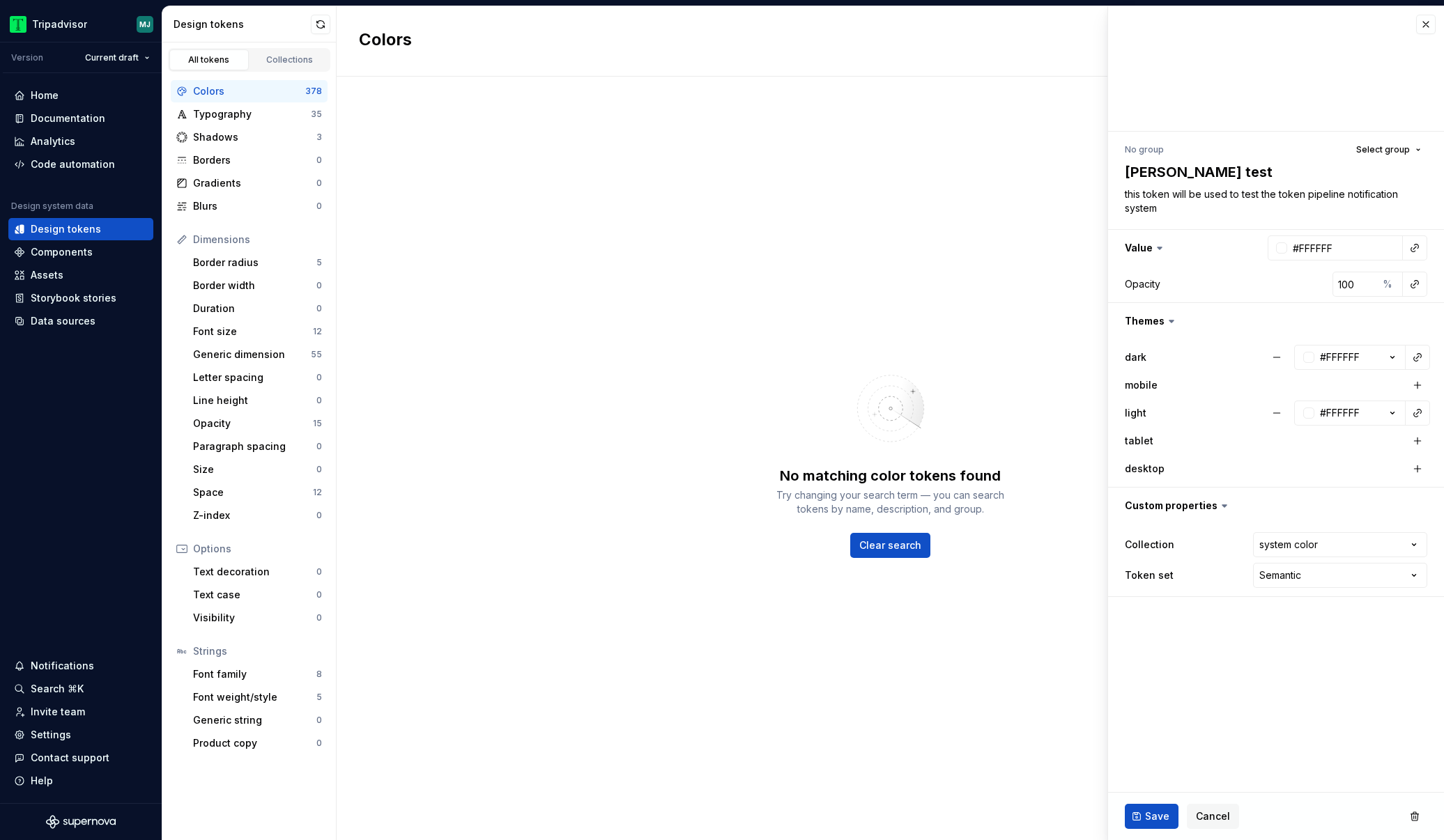
type textarea "*"
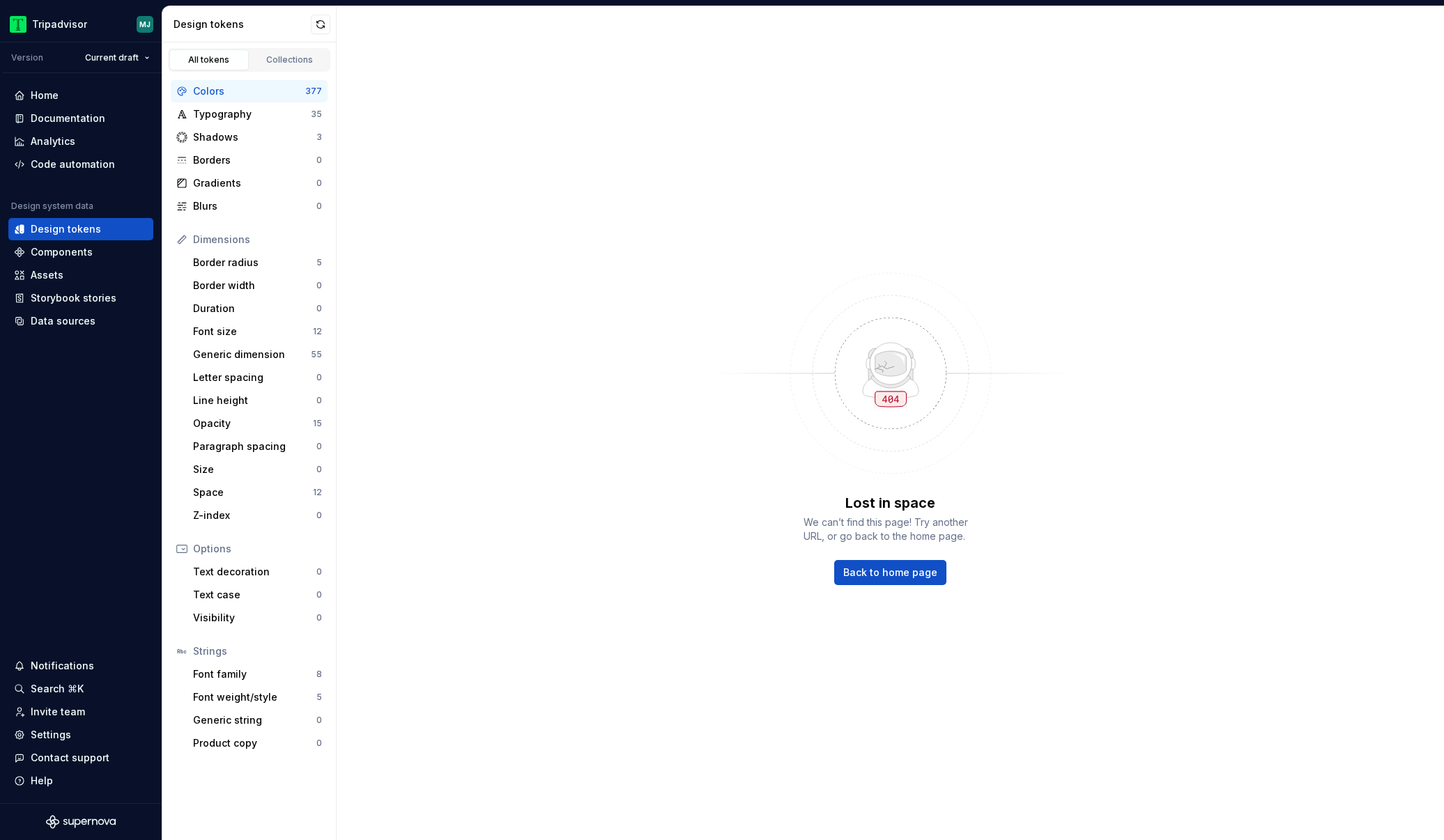
click at [950, 222] on div "Lost in space We can’t find this page! Try another URL, or go back to the home …" at bounding box center [890, 423] width 1107 height 834
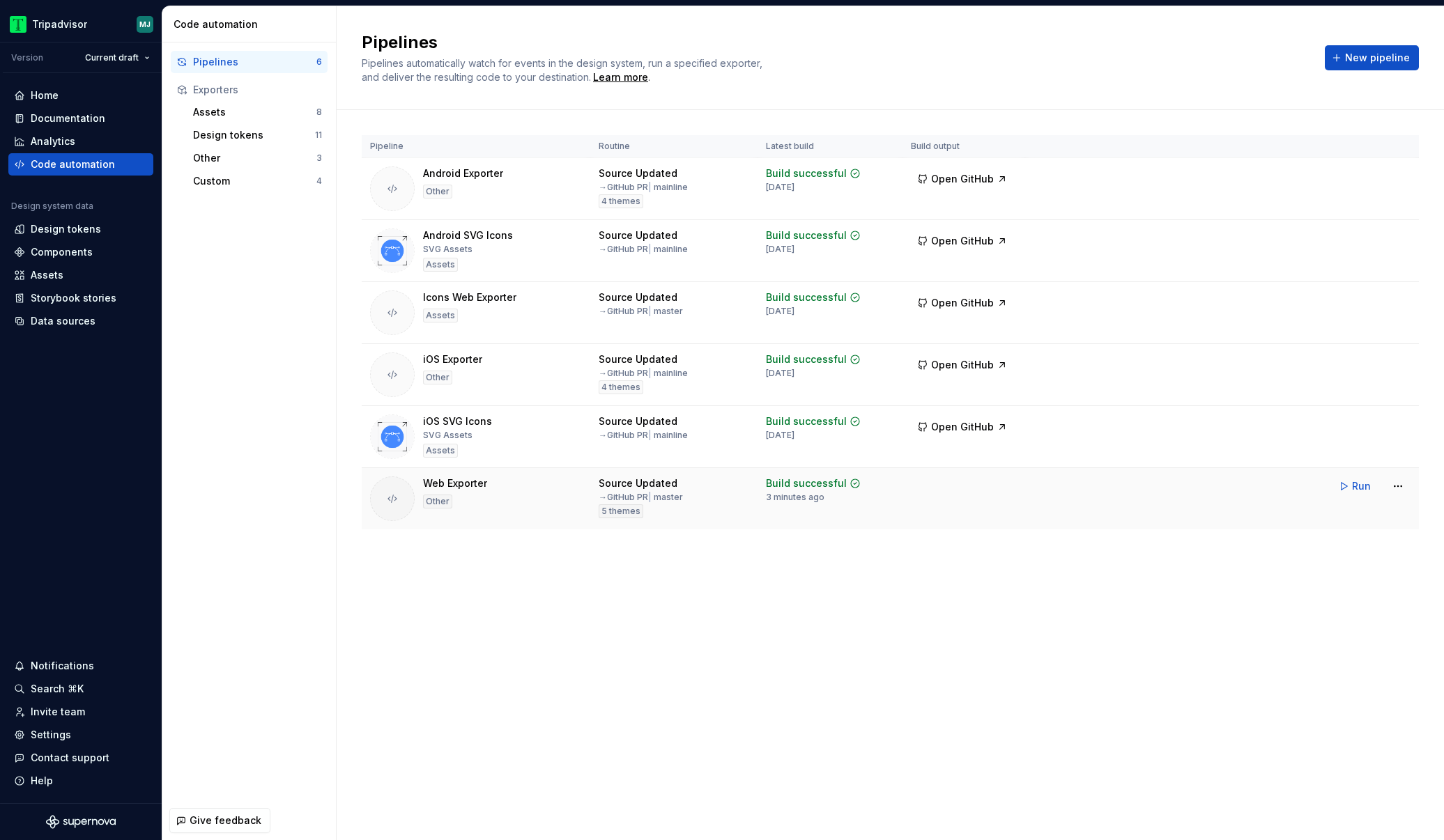
click at [1346, 492] on button "Run" at bounding box center [1356, 486] width 49 height 25
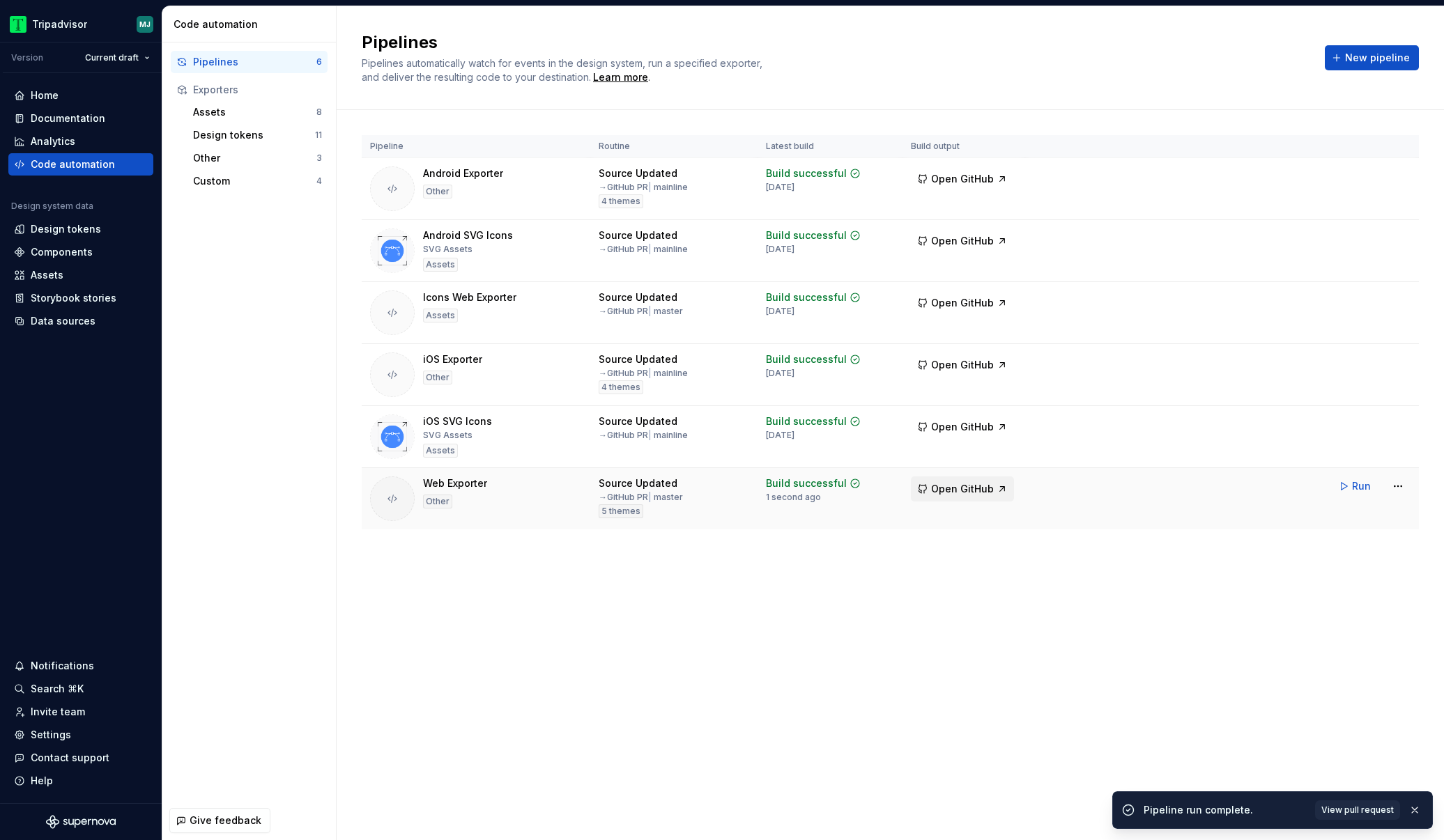
click at [988, 494] on span "Open GitHub" at bounding box center [962, 490] width 63 height 14
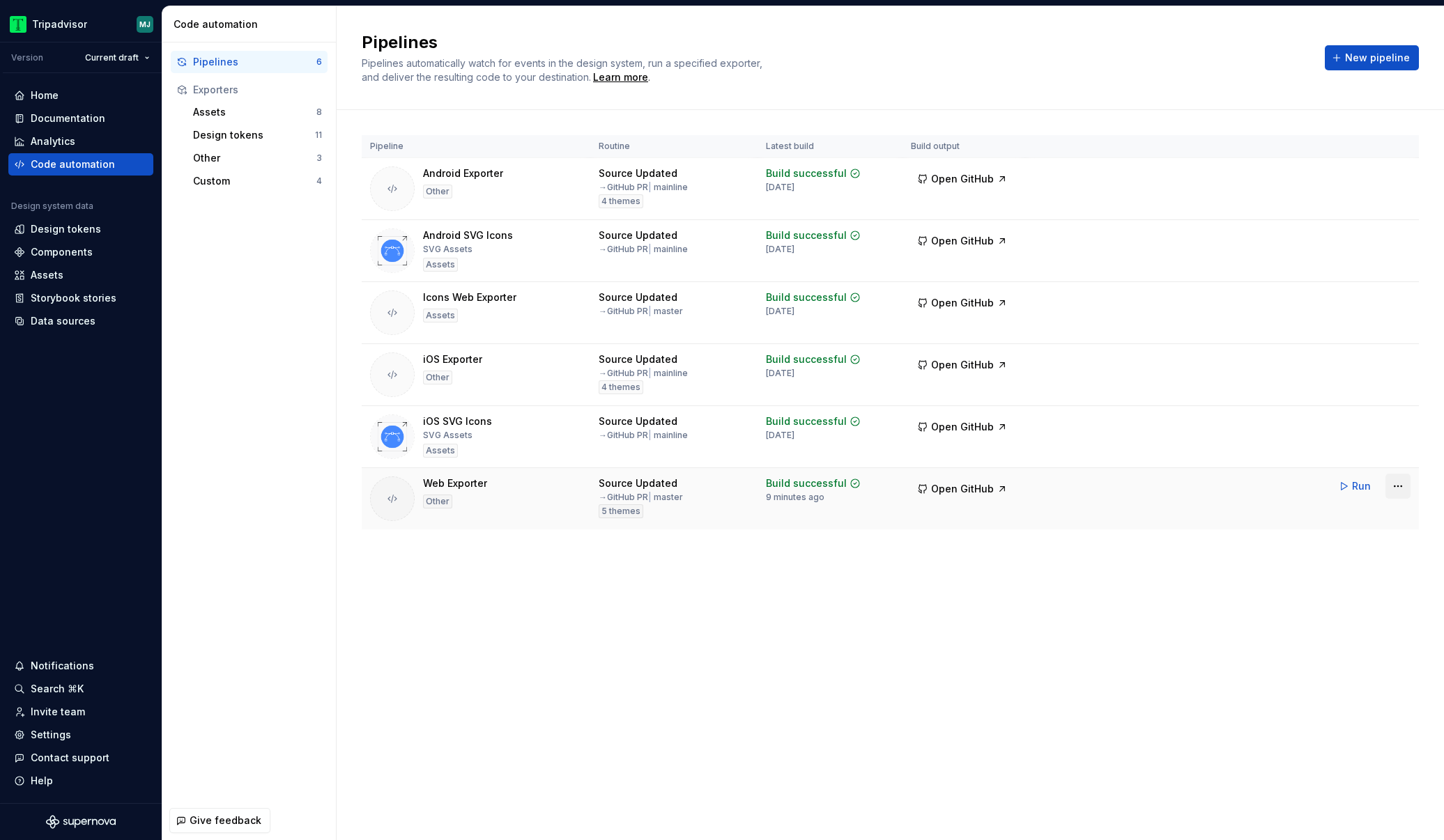
click at [1401, 484] on html "Tripadvisor MJ Version Current draft Home Documentation Analytics Code automati…" at bounding box center [722, 420] width 1444 height 840
click at [1357, 486] on html "Tripadvisor MJ Version Current draft Home Documentation Analytics Code automati…" at bounding box center [722, 420] width 1444 height 840
click at [1351, 488] on span "Run" at bounding box center [1360, 486] width 19 height 14
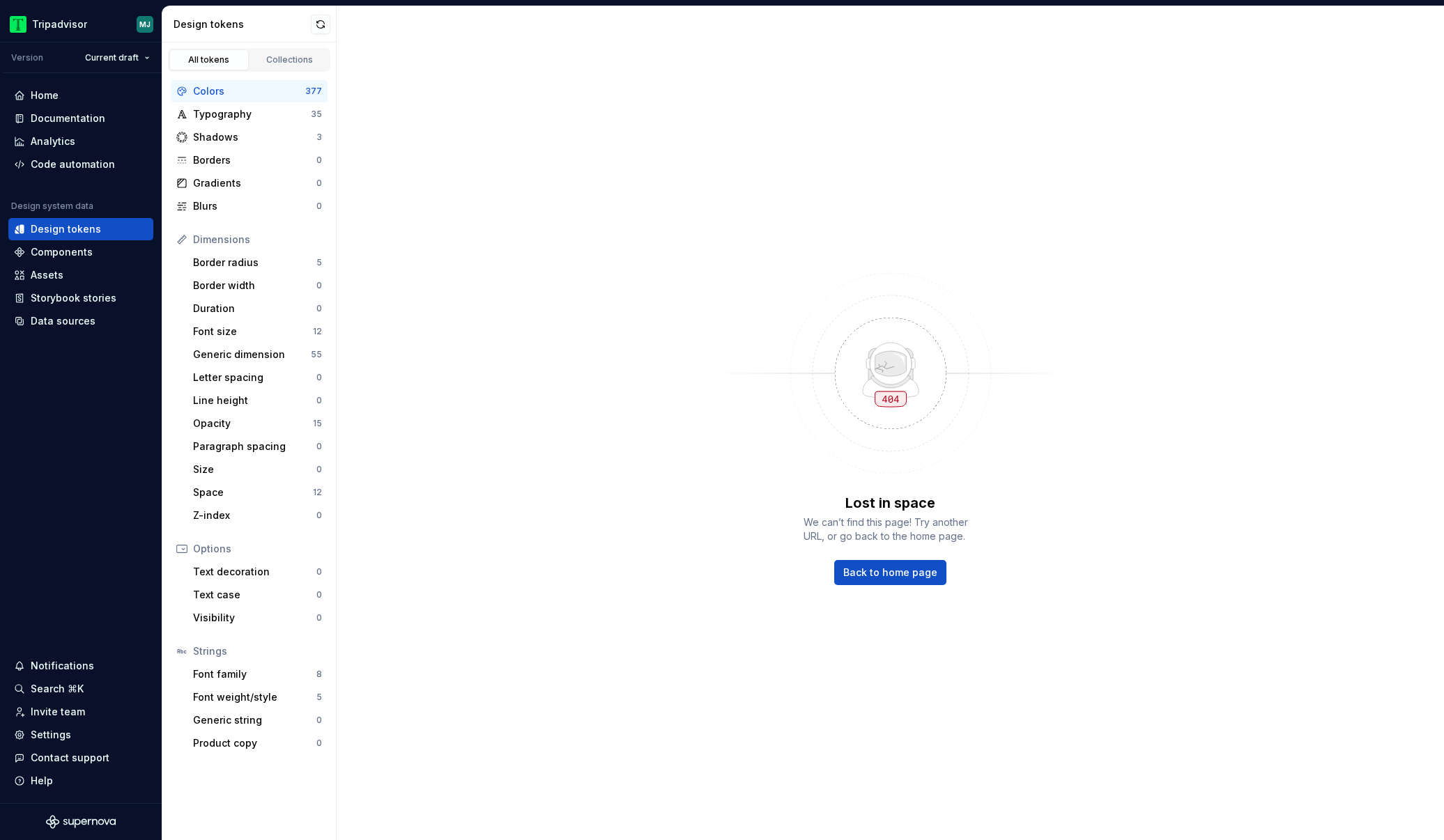
click at [237, 93] on div "Colors" at bounding box center [249, 92] width 112 height 14
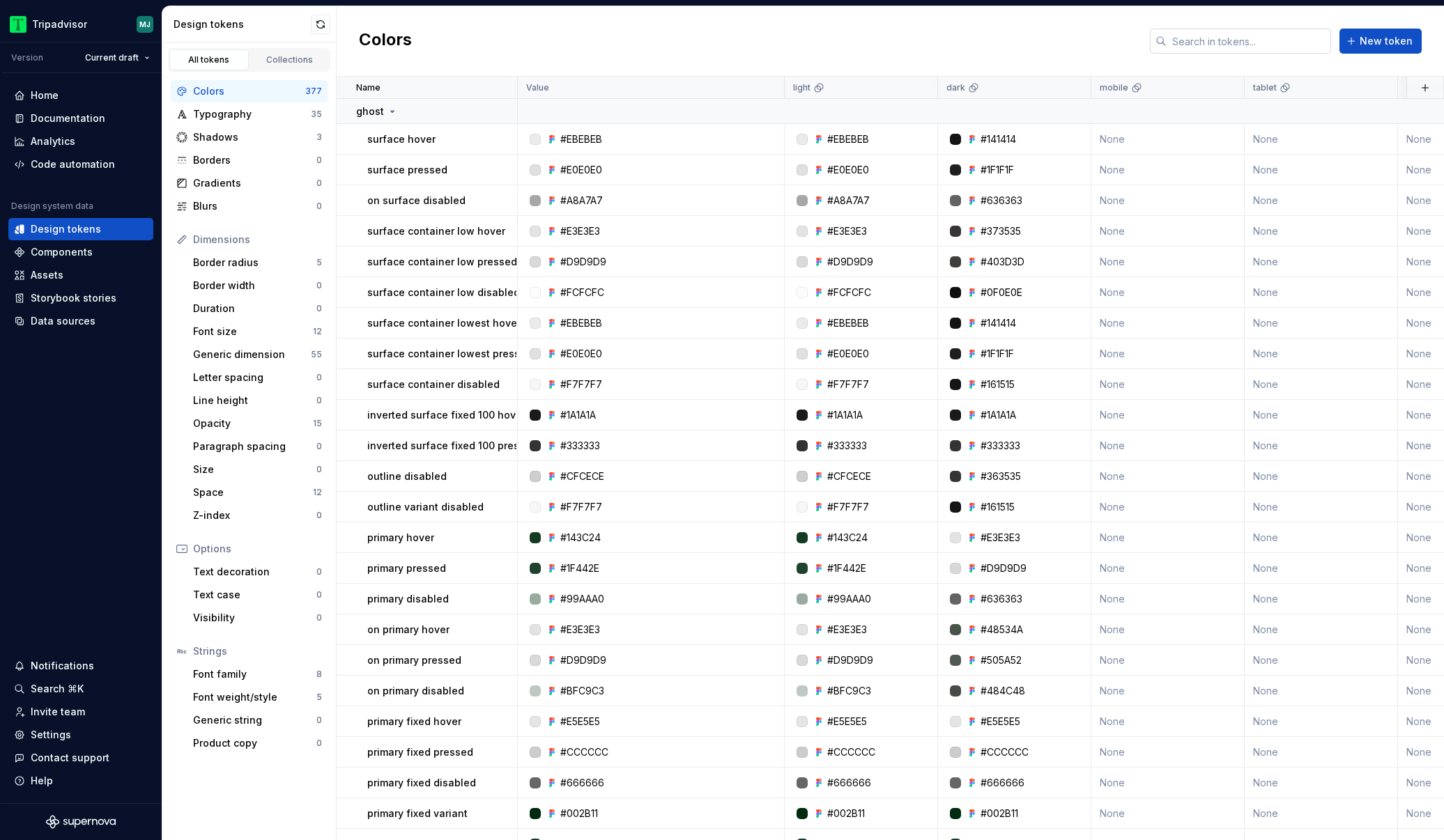
click at [1267, 39] on input "text" at bounding box center [1248, 41] width 164 height 25
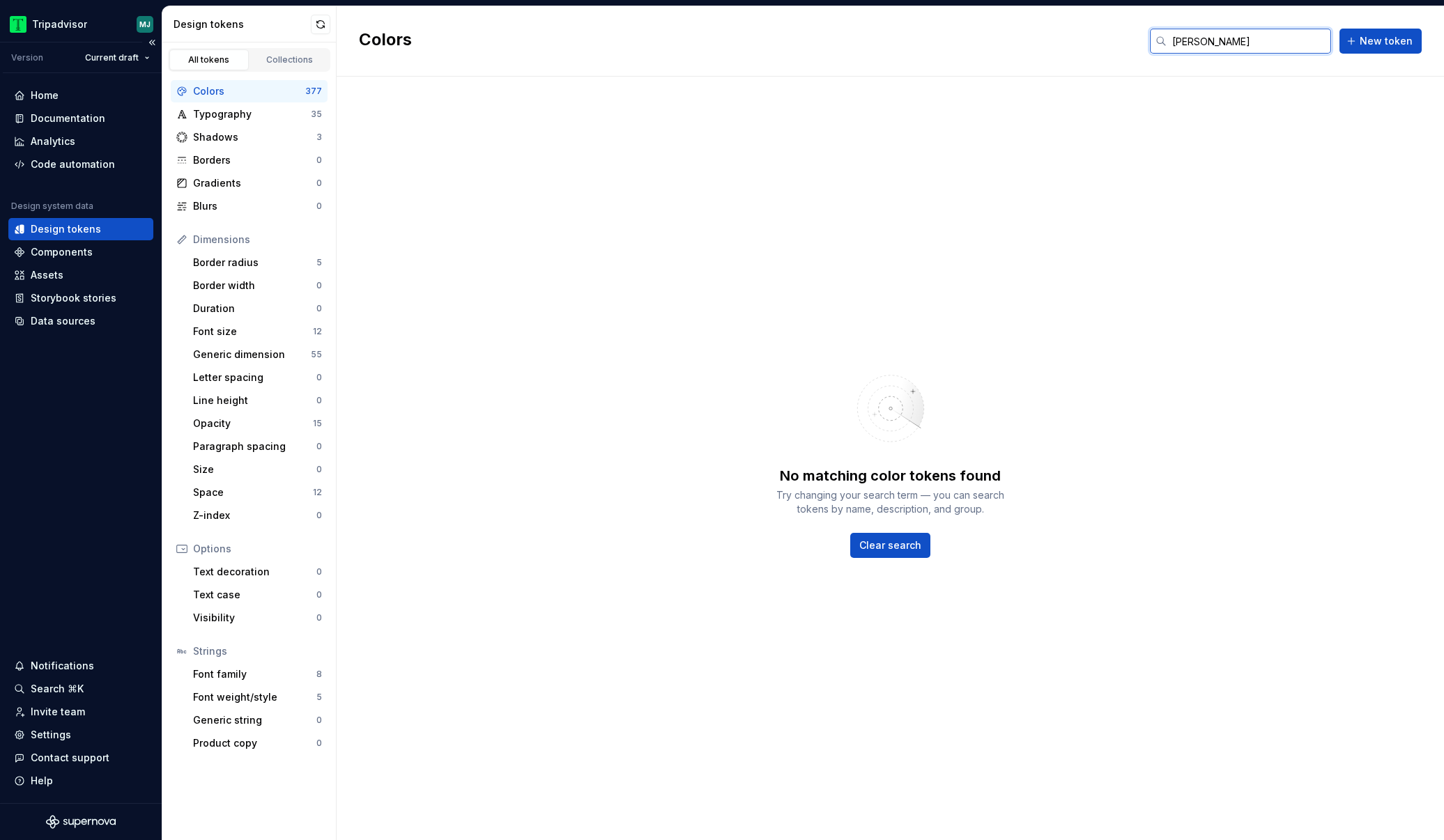
type input "[PERSON_NAME]"
